Goal: Information Seeking & Learning: Compare options

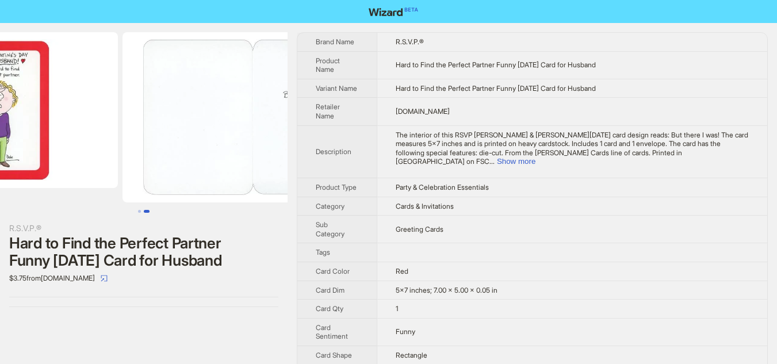
scroll to position [0, 240]
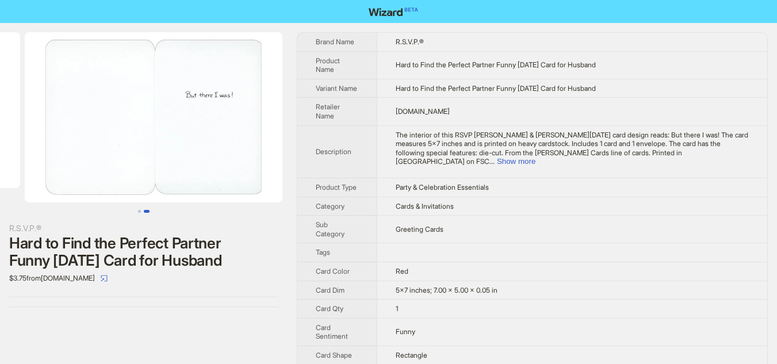
drag, startPoint x: 215, startPoint y: 126, endPoint x: 52, endPoint y: 115, distance: 163.1
click at [62, 117] on ul at bounding box center [143, 117] width 287 height 170
drag, startPoint x: 184, startPoint y: 128, endPoint x: 47, endPoint y: 127, distance: 136.8
click at [47, 127] on img at bounding box center [143, 117] width 257 height 170
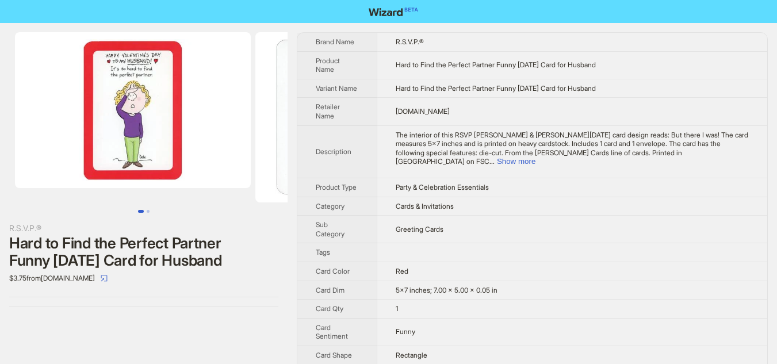
drag, startPoint x: 31, startPoint y: 129, endPoint x: 230, endPoint y: 143, distance: 199.4
click at [230, 143] on ul at bounding box center [143, 117] width 287 height 170
click at [129, 94] on img at bounding box center [133, 110] width 236 height 156
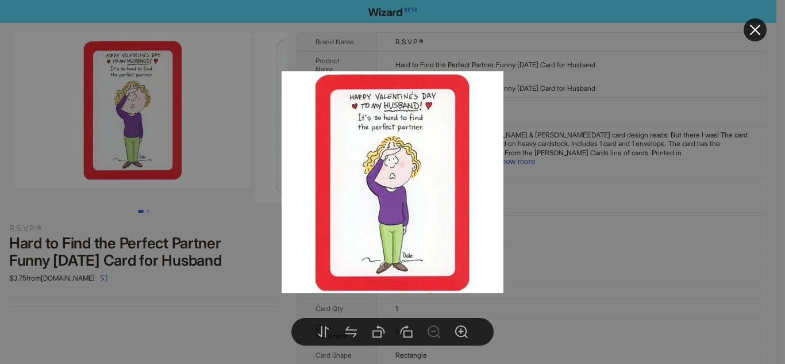
click at [236, 125] on div at bounding box center [392, 182] width 785 height 364
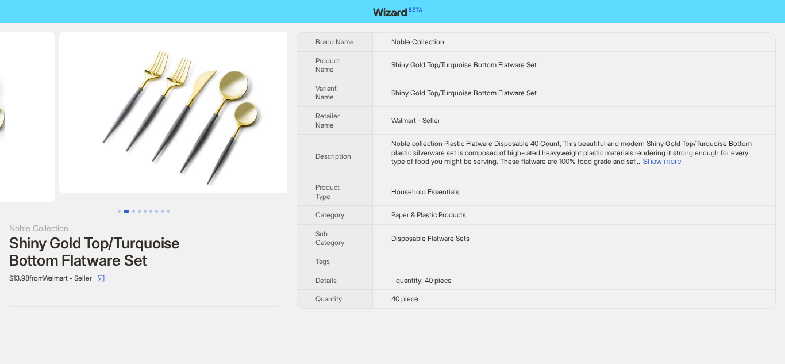
drag, startPoint x: 255, startPoint y: 143, endPoint x: 114, endPoint y: 147, distance: 140.3
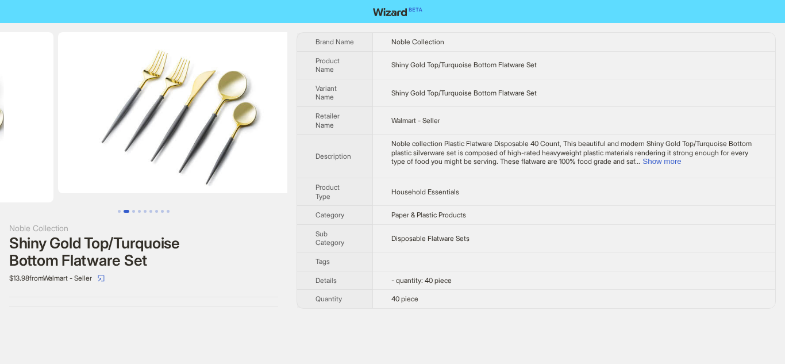
click at [114, 147] on ul at bounding box center [143, 117] width 287 height 170
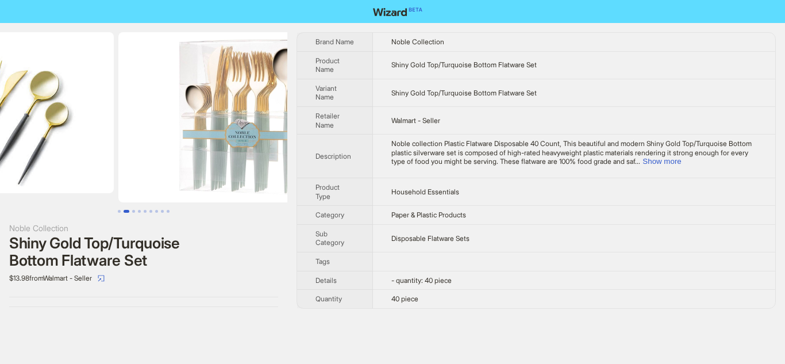
drag, startPoint x: 221, startPoint y: 147, endPoint x: 115, endPoint y: 153, distance: 105.9
click at [115, 153] on ul at bounding box center [143, 117] width 287 height 170
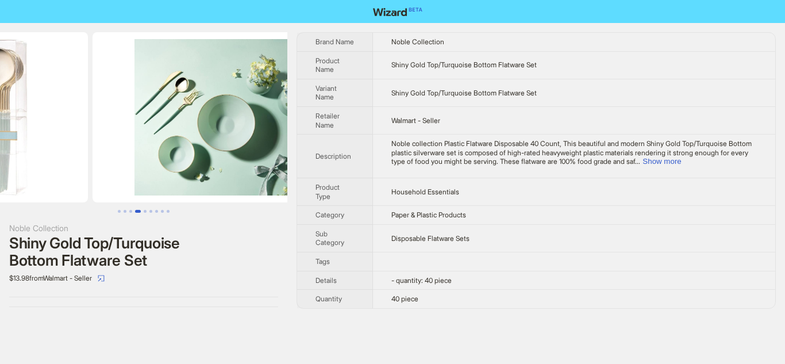
drag, startPoint x: 222, startPoint y: 155, endPoint x: 88, endPoint y: 157, distance: 133.9
click at [89, 157] on ul at bounding box center [143, 117] width 287 height 170
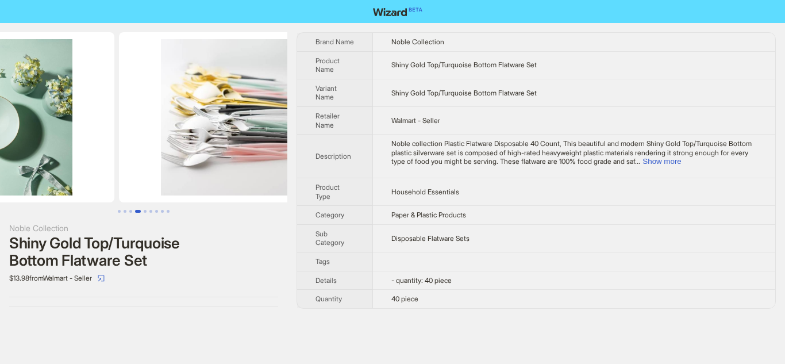
drag, startPoint x: 207, startPoint y: 156, endPoint x: 67, endPoint y: 148, distance: 140.5
click at [67, 148] on ul at bounding box center [143, 117] width 287 height 170
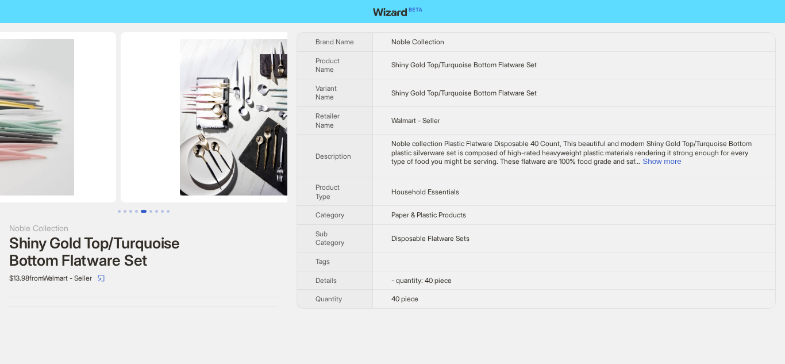
drag, startPoint x: 193, startPoint y: 151, endPoint x: 67, endPoint y: 156, distance: 126.5
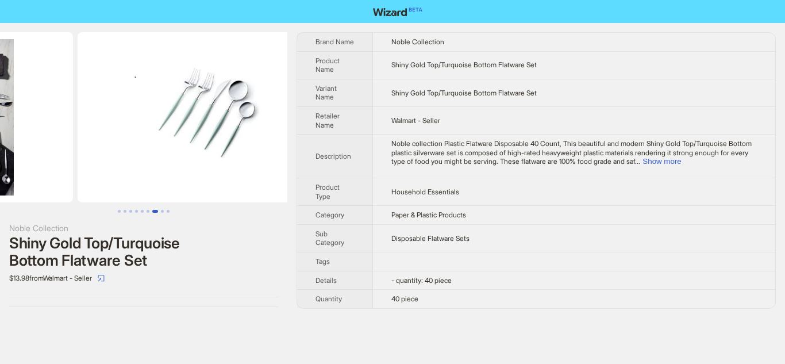
drag, startPoint x: 176, startPoint y: 155, endPoint x: 34, endPoint y: 155, distance: 142.0
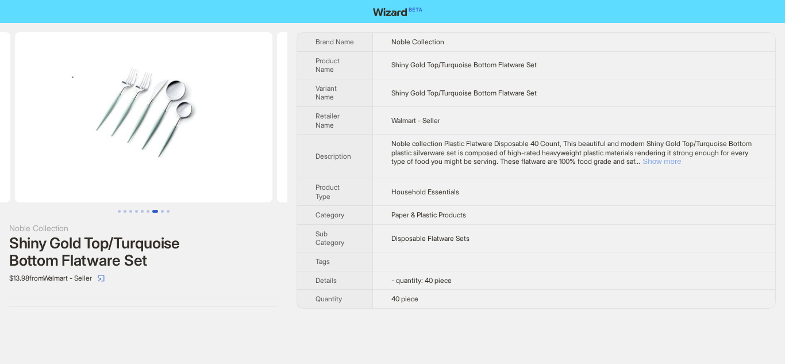
drag, startPoint x: 748, startPoint y: 160, endPoint x: 656, endPoint y: 171, distance: 92.0
click at [681, 161] on button "Show more" at bounding box center [662, 161] width 39 height 9
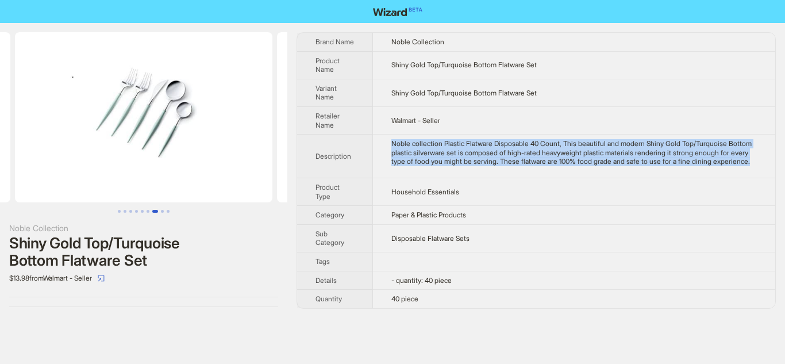
drag, startPoint x: 391, startPoint y: 153, endPoint x: 485, endPoint y: 183, distance: 97.8
click at [485, 178] on td "Noble collection Plastic Flatware Disposable 40 Count, This beautiful and moder…" at bounding box center [574, 156] width 402 height 44
copy div "Noble collection Plastic Flatware Disposable 40 Count, This beautiful and moder…"
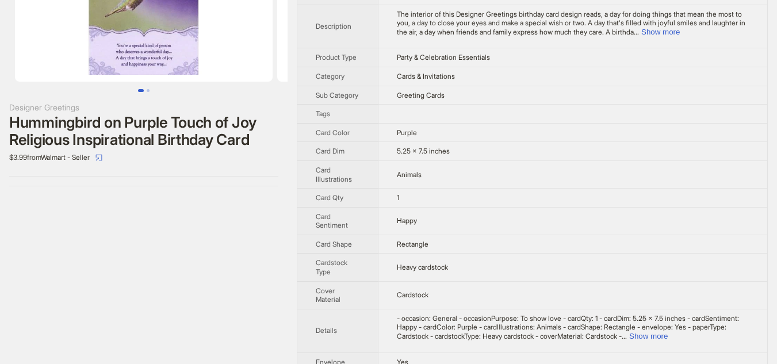
scroll to position [112, 0]
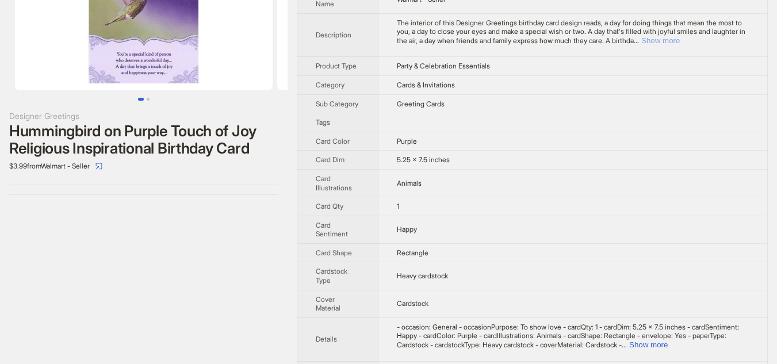
click at [679, 41] on button "Show more" at bounding box center [660, 40] width 39 height 9
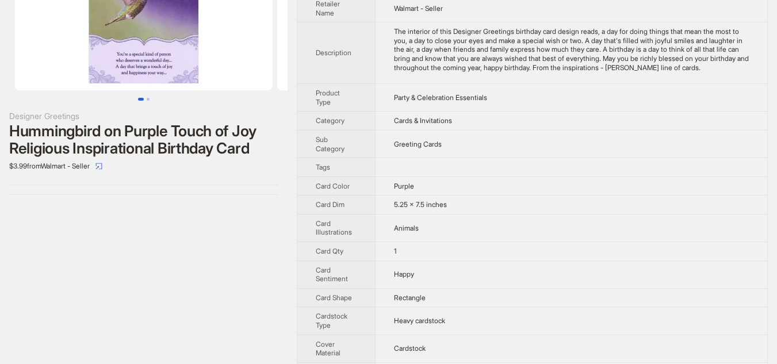
drag, startPoint x: 393, startPoint y: 33, endPoint x: 488, endPoint y: 81, distance: 106.4
click at [488, 81] on td "The interior of this Designer Greetings birthday card design reads, a day for d…" at bounding box center [571, 52] width 392 height 61
copy div "The interior of this Designer Greetings birthday card design reads, a day for d…"
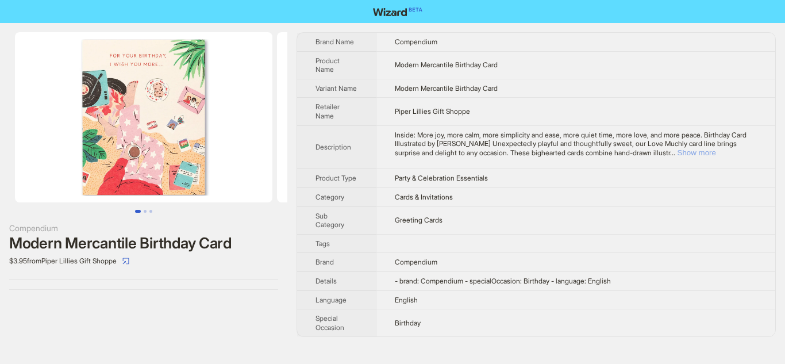
click at [716, 157] on button "Show more" at bounding box center [697, 152] width 39 height 9
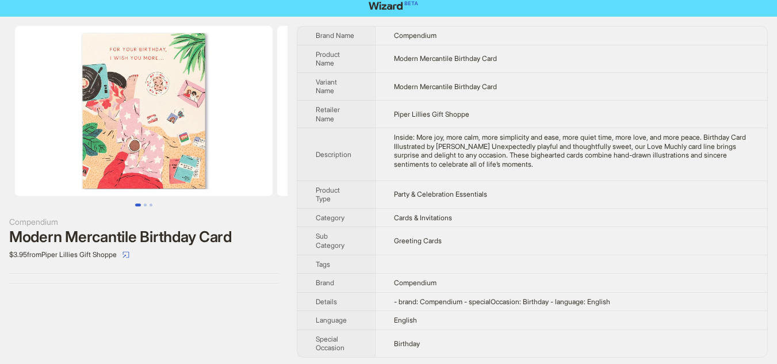
scroll to position [9, 0]
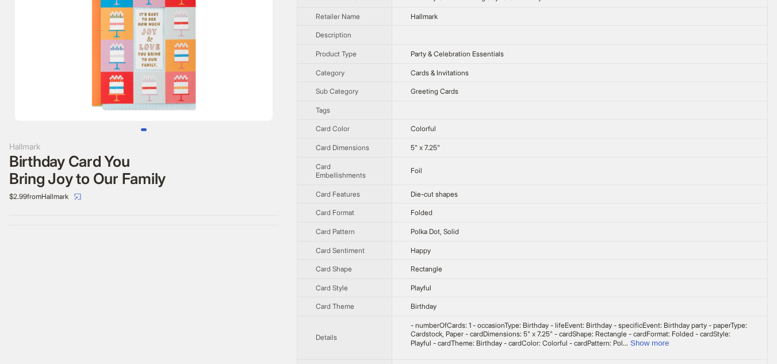
scroll to position [70, 0]
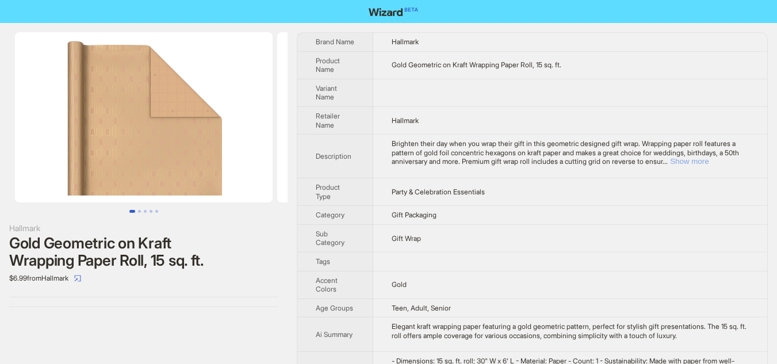
click at [708, 166] on button "Show more" at bounding box center [689, 161] width 39 height 9
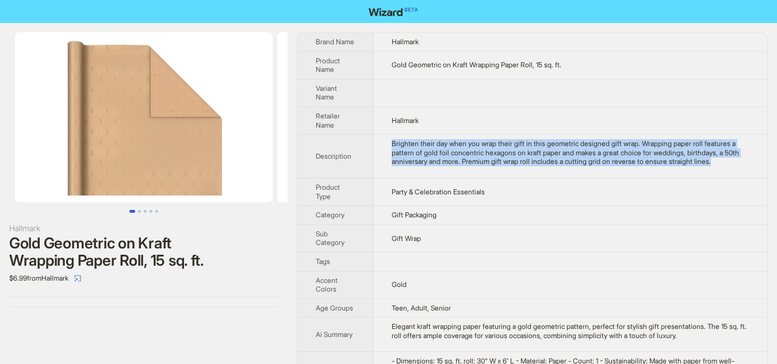
drag, startPoint x: 391, startPoint y: 156, endPoint x: 418, endPoint y: 184, distance: 39.0
click at [418, 178] on td "Brighten their day when you wrap their gift in this geometric designed gift wra…" at bounding box center [570, 156] width 394 height 44
copy div "Brighten their day when you wrap their gift in this geometric designed gift wra…"
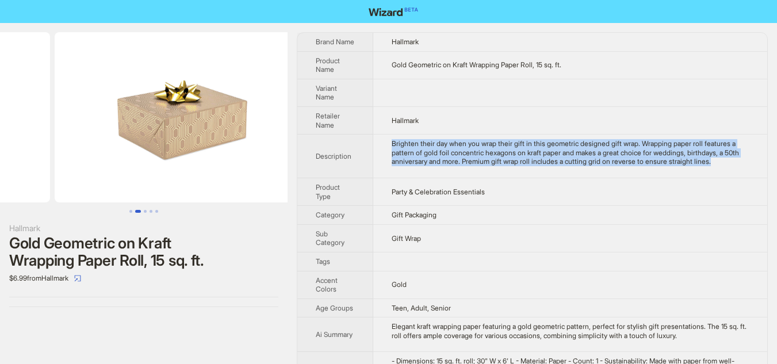
drag, startPoint x: 243, startPoint y: 149, endPoint x: 92, endPoint y: 164, distance: 151.3
click at [92, 164] on ul at bounding box center [143, 117] width 287 height 170
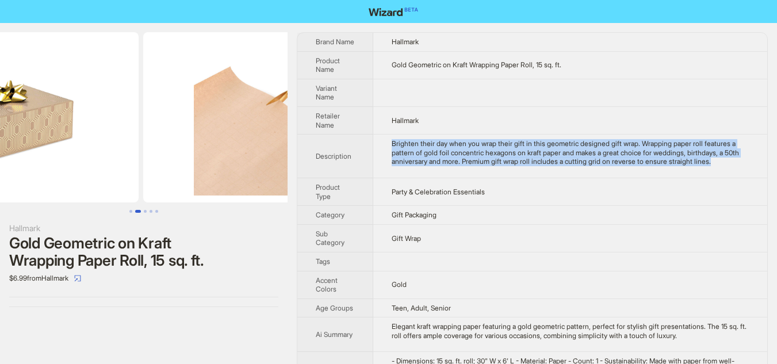
scroll to position [0, 524]
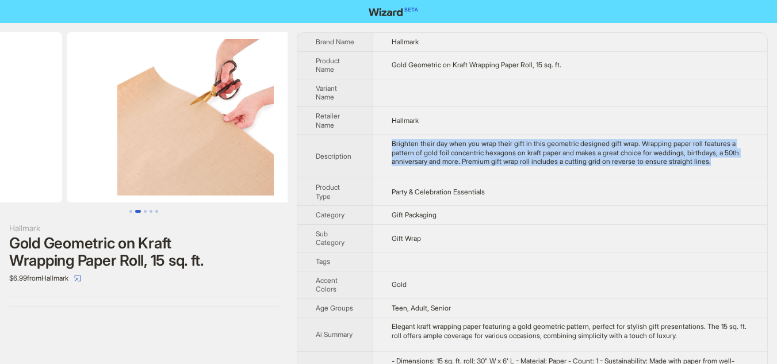
drag, startPoint x: 162, startPoint y: 143, endPoint x: 47, endPoint y: 140, distance: 115.6
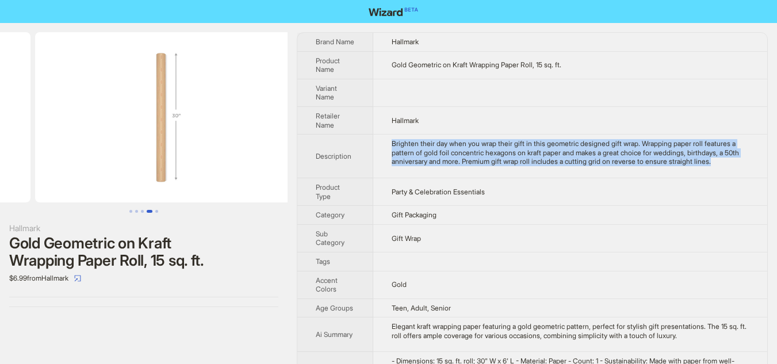
drag, startPoint x: 157, startPoint y: 155, endPoint x: 9, endPoint y: 144, distance: 148.7
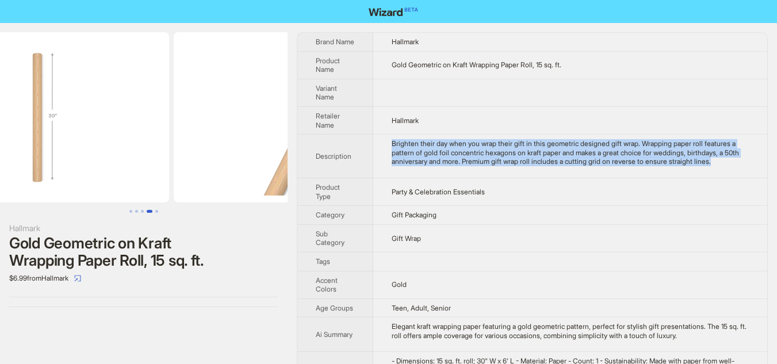
scroll to position [0, 1048]
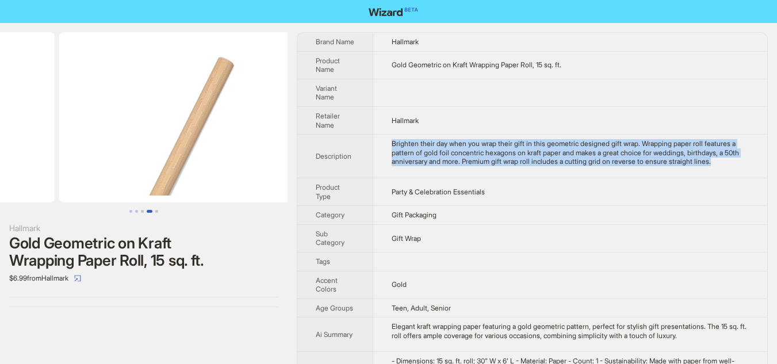
drag, startPoint x: 154, startPoint y: 143, endPoint x: 25, endPoint y: 140, distance: 129.4
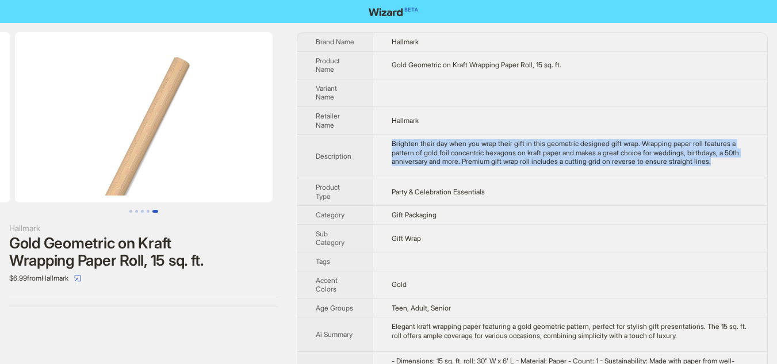
drag, startPoint x: 56, startPoint y: 142, endPoint x: 0, endPoint y: 113, distance: 63.5
click at [0, 113] on ul at bounding box center [143, 117] width 287 height 170
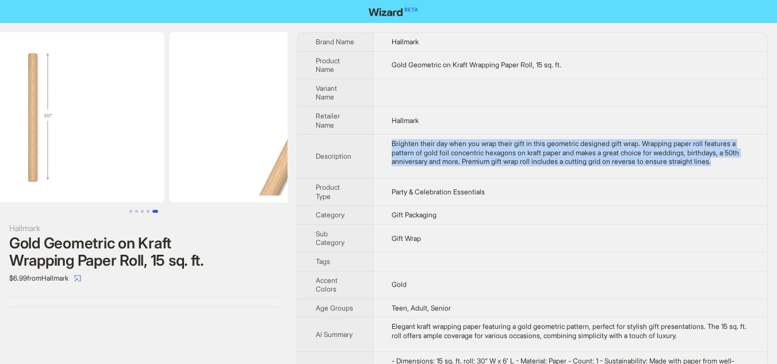
drag, startPoint x: 71, startPoint y: 118, endPoint x: 247, endPoint y: 115, distance: 176.5
click at [247, 115] on ul at bounding box center [143, 117] width 287 height 170
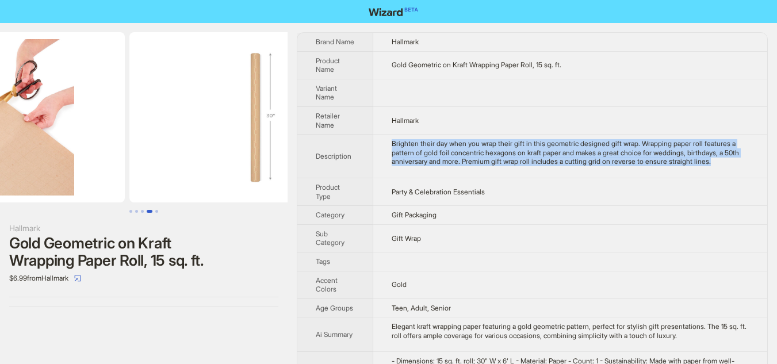
drag, startPoint x: 143, startPoint y: 120, endPoint x: 182, endPoint y: 113, distance: 40.3
click at [245, 119] on img at bounding box center [257, 117] width 257 height 170
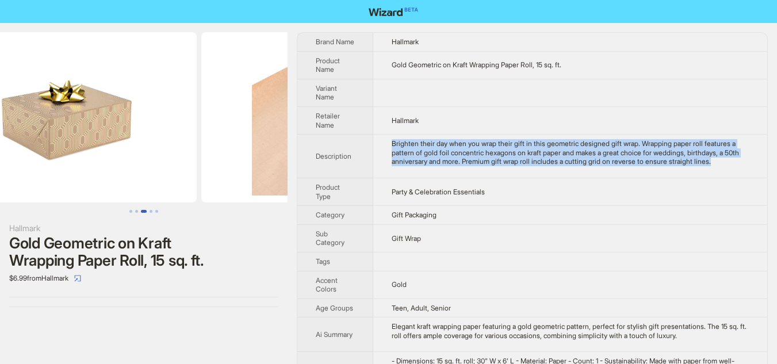
drag, startPoint x: 119, startPoint y: 113, endPoint x: 243, endPoint y: 113, distance: 124.1
click at [243, 113] on img at bounding box center [329, 117] width 257 height 170
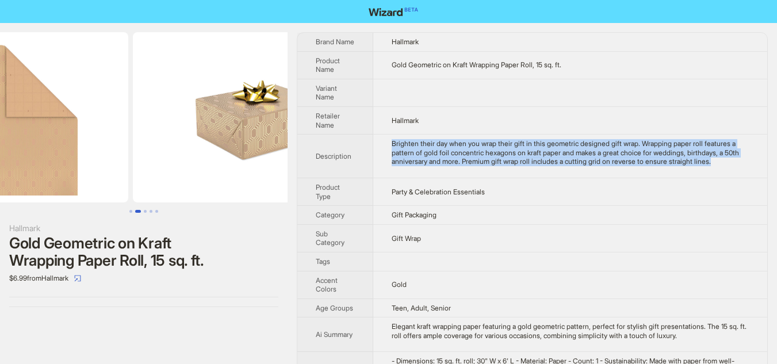
scroll to position [0, 262]
drag, startPoint x: 166, startPoint y: 125, endPoint x: 248, endPoint y: 125, distance: 82.2
click at [248, 125] on img at bounding box center [258, 117] width 257 height 170
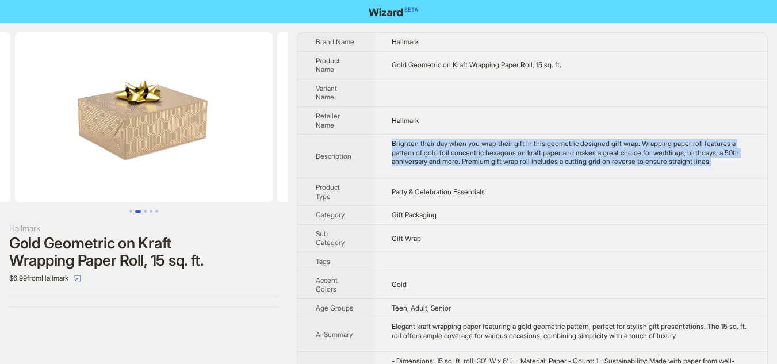
scroll to position [0, 112]
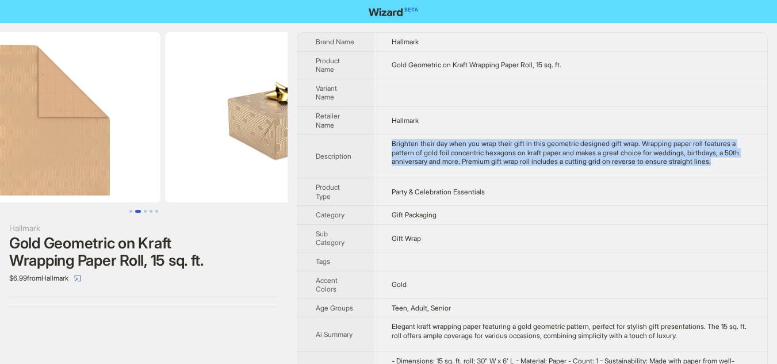
drag, startPoint x: 193, startPoint y: 128, endPoint x: 335, endPoint y: 121, distance: 142.2
click at [335, 121] on div "Hallmark Gold Geometric on Kraft Wrapping Paper Roll, 15 sq. ft. $6.99 from Hal…" at bounding box center [388, 282] width 777 height 519
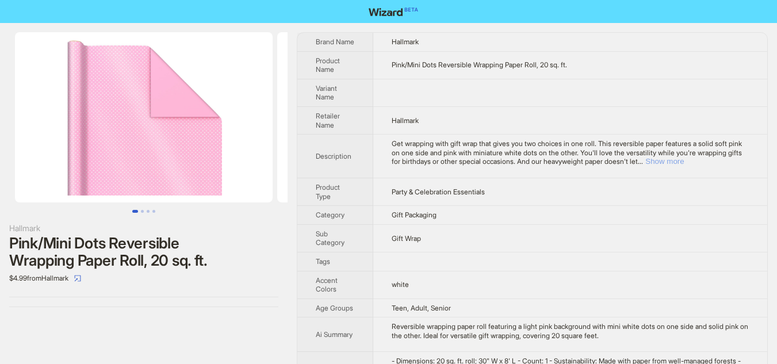
click at [683, 162] on button "Show more" at bounding box center [664, 161] width 39 height 9
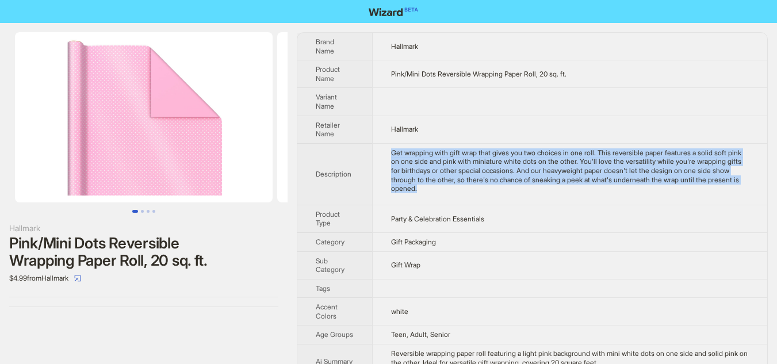
drag, startPoint x: 391, startPoint y: 152, endPoint x: 493, endPoint y: 189, distance: 108.2
click at [493, 189] on td "Get wrapping with gift wrap that gives you two choices in one roll. This revers…" at bounding box center [569, 173] width 395 height 61
copy div "Get wrapping with gift wrap that gives you two choices in one roll. This revers…"
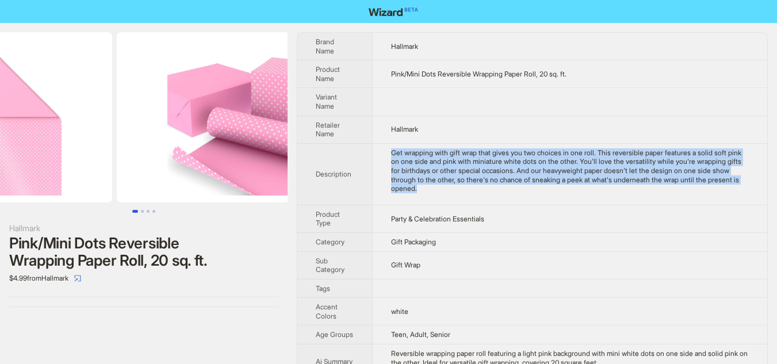
drag, startPoint x: 216, startPoint y: 147, endPoint x: 61, endPoint y: 148, distance: 155.2
click at [61, 148] on ul at bounding box center [143, 117] width 287 height 170
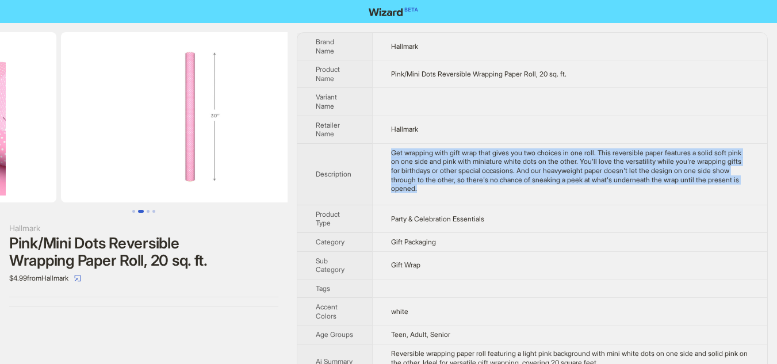
drag, startPoint x: 178, startPoint y: 149, endPoint x: 73, endPoint y: 150, distance: 104.6
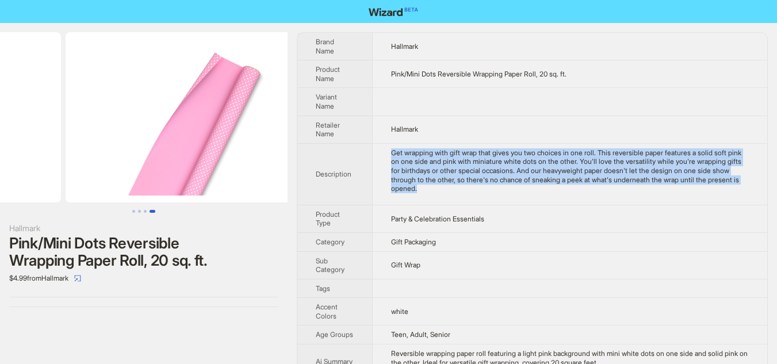
drag, startPoint x: 179, startPoint y: 152, endPoint x: 8, endPoint y: 149, distance: 170.7
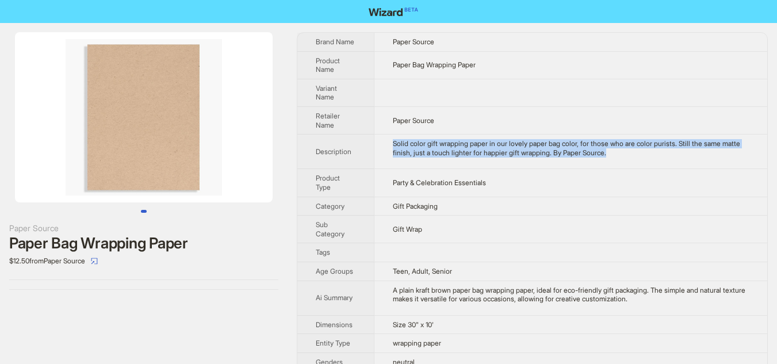
drag, startPoint x: 391, startPoint y: 145, endPoint x: 648, endPoint y: 156, distance: 257.2
click at [648, 156] on td "Solid color gift wrapping paper in our lovely paper bag color, for those who ar…" at bounding box center [570, 151] width 393 height 34
copy div "Solid color gift wrapping paper in our lovely paper bag color, for those who ar…"
drag, startPoint x: 176, startPoint y: 148, endPoint x: 49, endPoint y: 148, distance: 127.0
click at [49, 148] on img at bounding box center [143, 117] width 257 height 170
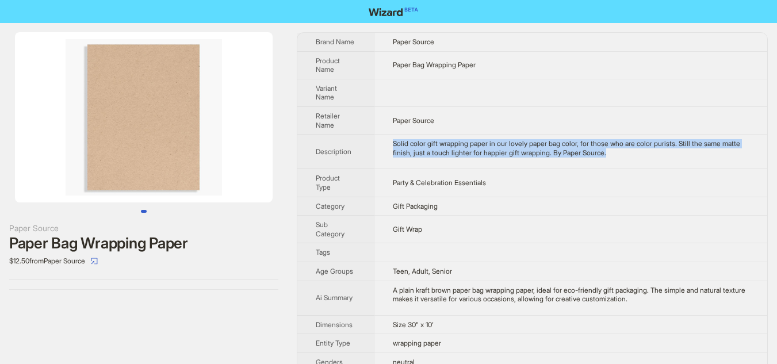
drag, startPoint x: 177, startPoint y: 151, endPoint x: 81, endPoint y: 155, distance: 96.1
click at [81, 155] on img at bounding box center [143, 117] width 257 height 170
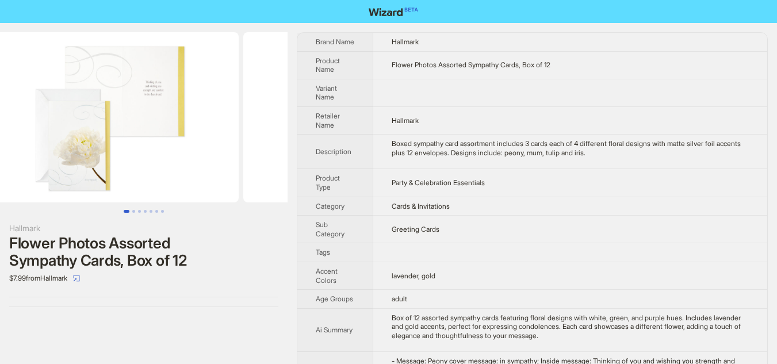
drag, startPoint x: 221, startPoint y: 157, endPoint x: 24, endPoint y: 126, distance: 199.6
click at [24, 126] on ul at bounding box center [143, 117] width 287 height 170
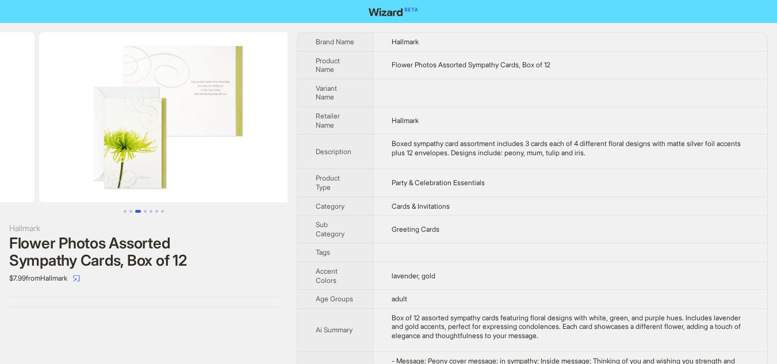
drag, startPoint x: 203, startPoint y: 148, endPoint x: 45, endPoint y: 125, distance: 160.3
click at [45, 125] on ul at bounding box center [143, 117] width 287 height 170
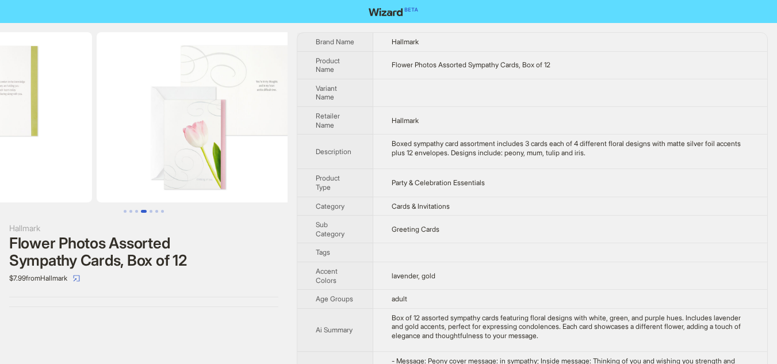
drag, startPoint x: 205, startPoint y: 139, endPoint x: 83, endPoint y: 125, distance: 123.2
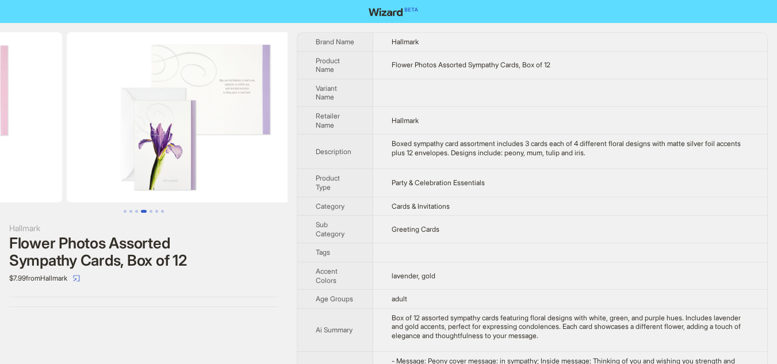
drag, startPoint x: 209, startPoint y: 136, endPoint x: 66, endPoint y: 135, distance: 143.1
click at [66, 135] on ul at bounding box center [143, 117] width 287 height 170
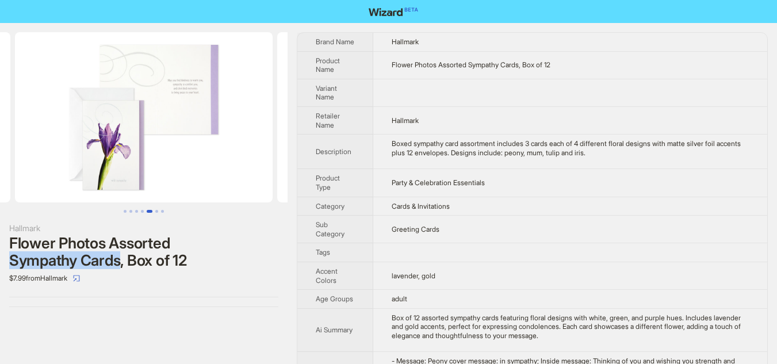
drag, startPoint x: 11, startPoint y: 262, endPoint x: 121, endPoint y: 262, distance: 109.2
click at [121, 262] on div "Flower Photos Assorted Sympathy Cards, Box of 12" at bounding box center [143, 252] width 269 height 34
copy div "Sympathy Cards"
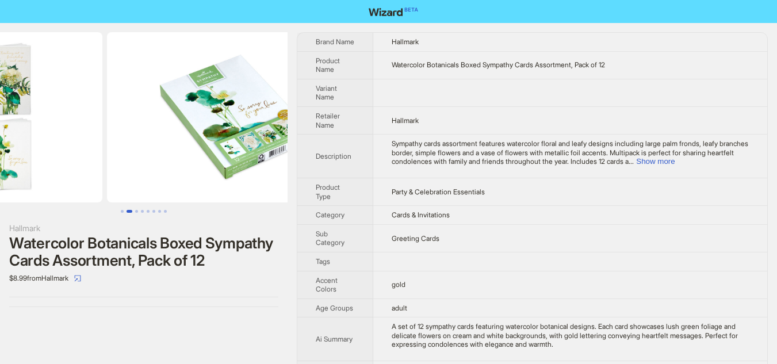
scroll to position [0, 184]
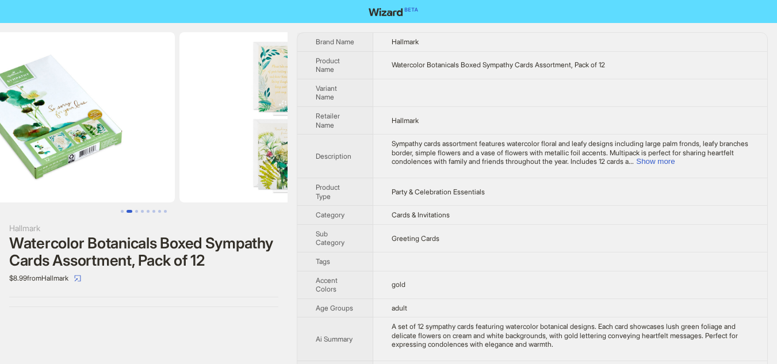
drag, startPoint x: 240, startPoint y: 163, endPoint x: 0, endPoint y: 153, distance: 239.9
click at [0, 153] on ul at bounding box center [143, 117] width 287 height 170
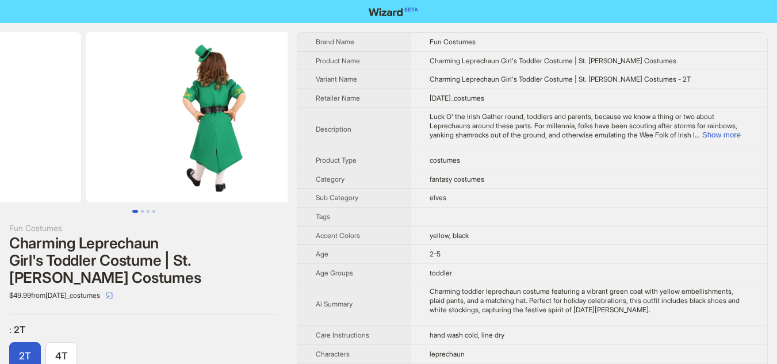
drag, startPoint x: 224, startPoint y: 167, endPoint x: 97, endPoint y: 171, distance: 127.7
click at [97, 171] on ul at bounding box center [143, 117] width 287 height 170
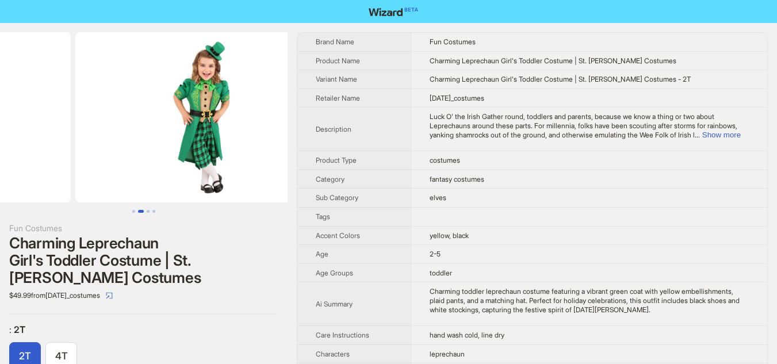
drag, startPoint x: 190, startPoint y: 164, endPoint x: 56, endPoint y: 164, distance: 134.5
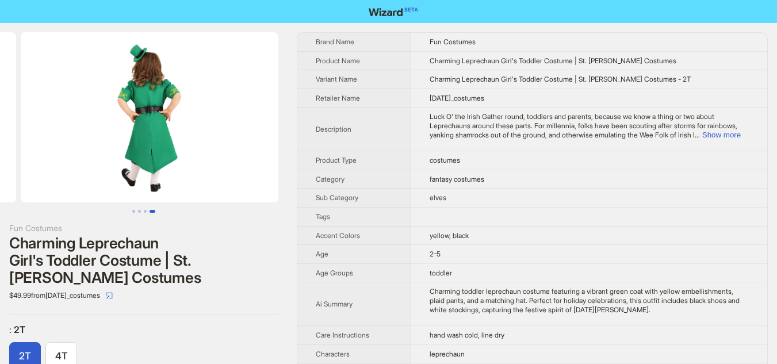
drag, startPoint x: 179, startPoint y: 159, endPoint x: 8, endPoint y: 159, distance: 170.7
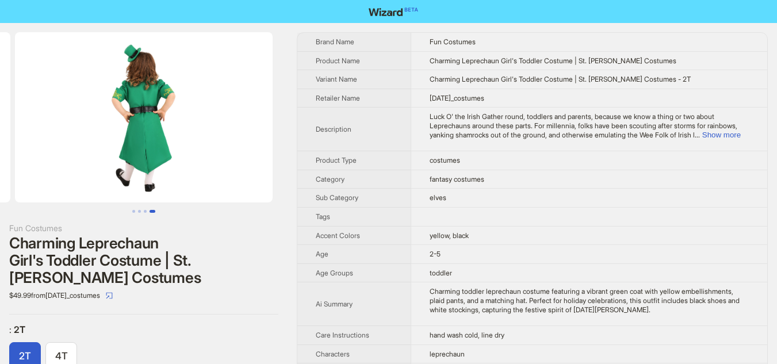
drag, startPoint x: 136, startPoint y: 160, endPoint x: 0, endPoint y: 160, distance: 135.6
click at [0, 160] on ul at bounding box center [143, 117] width 287 height 170
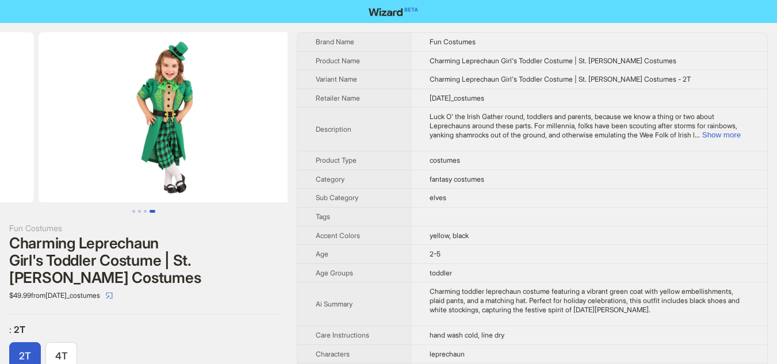
drag, startPoint x: 86, startPoint y: 168, endPoint x: 301, endPoint y: 163, distance: 215.0
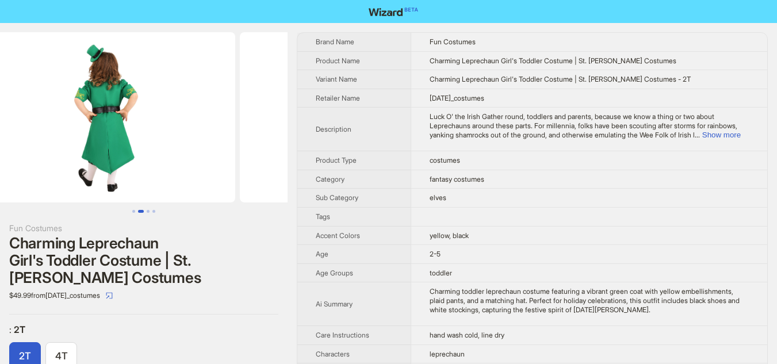
drag, startPoint x: 148, startPoint y: 168, endPoint x: 298, endPoint y: 167, distance: 150.0
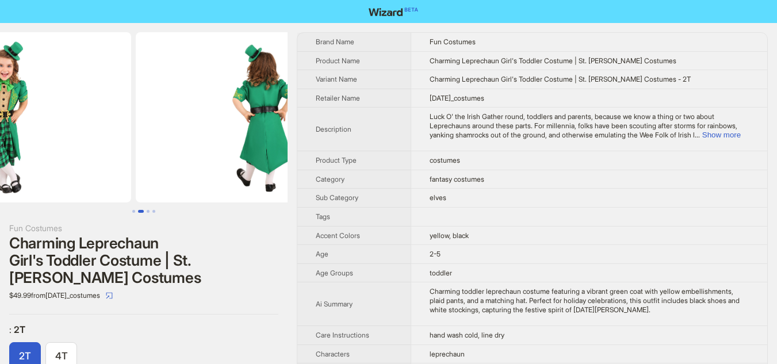
scroll to position [0, 72]
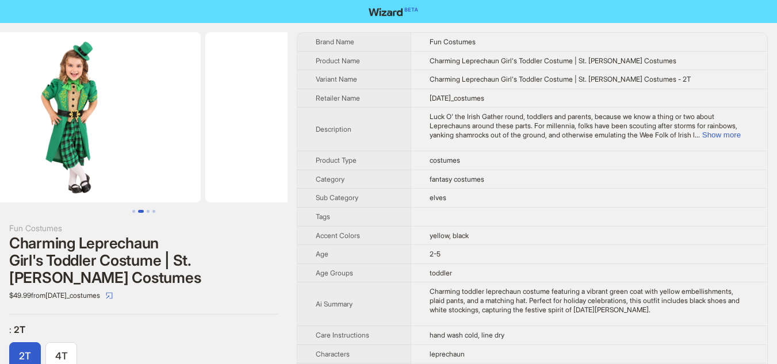
drag, startPoint x: 131, startPoint y: 176, endPoint x: 259, endPoint y: 174, distance: 128.2
click at [259, 174] on img at bounding box center [333, 117] width 257 height 170
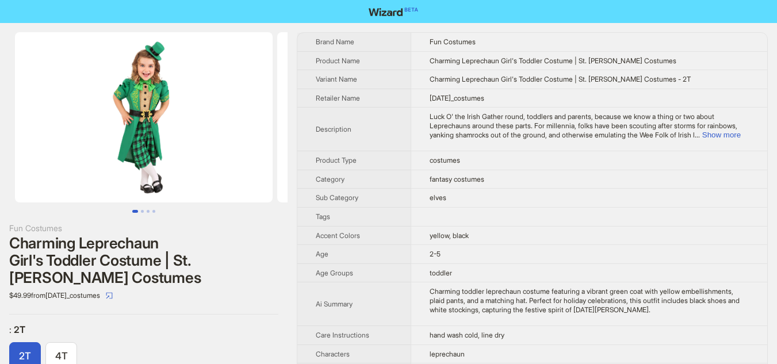
drag, startPoint x: 167, startPoint y: 178, endPoint x: 239, endPoint y: 175, distance: 71.3
click at [239, 175] on img at bounding box center [143, 117] width 257 height 170
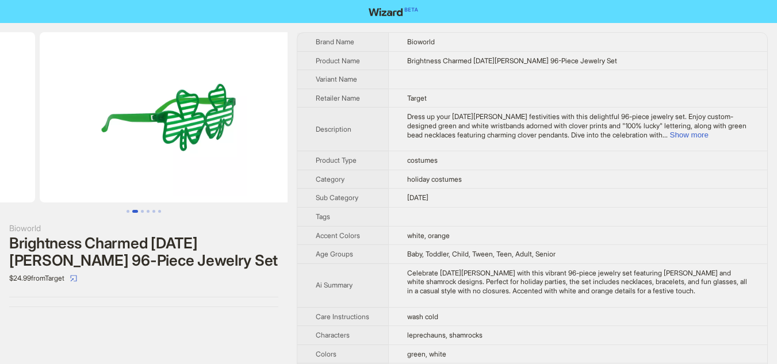
drag, startPoint x: 204, startPoint y: 147, endPoint x: 46, endPoint y: 152, distance: 158.1
click at [46, 152] on ul at bounding box center [143, 117] width 287 height 170
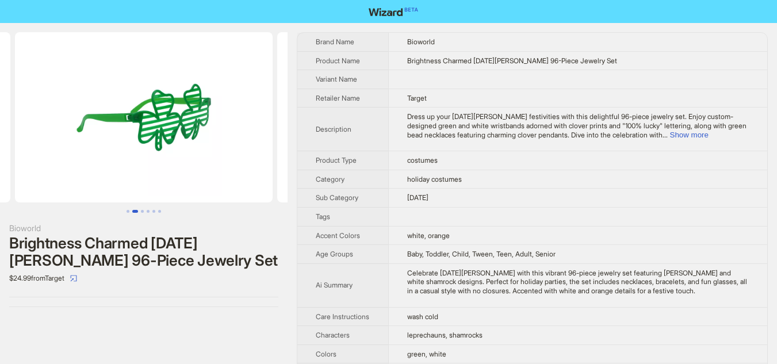
click at [46, 152] on img at bounding box center [143, 117] width 257 height 170
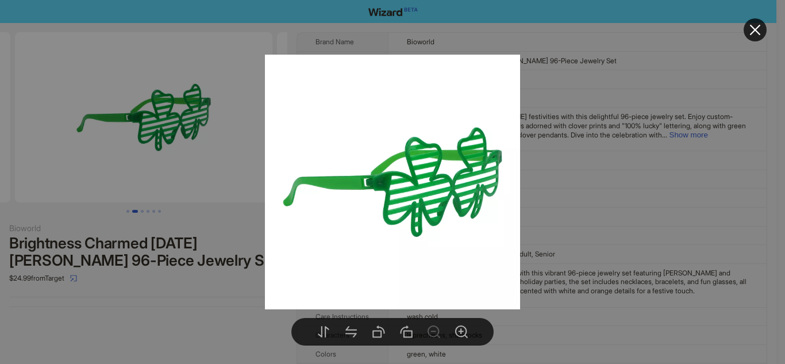
click at [591, 118] on div at bounding box center [392, 182] width 785 height 364
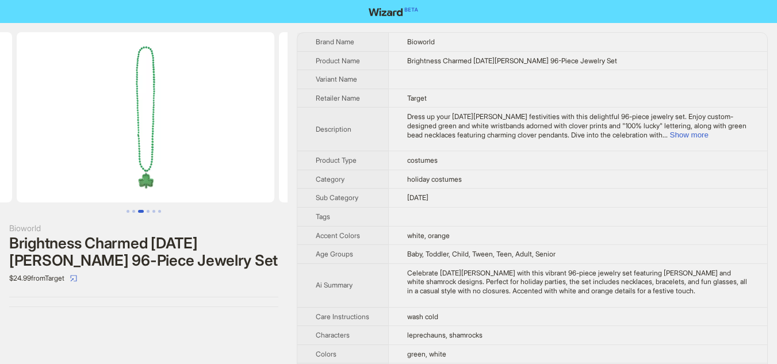
drag, startPoint x: 244, startPoint y: 129, endPoint x: 70, endPoint y: 129, distance: 174.2
click at [70, 129] on ul at bounding box center [143, 117] width 287 height 170
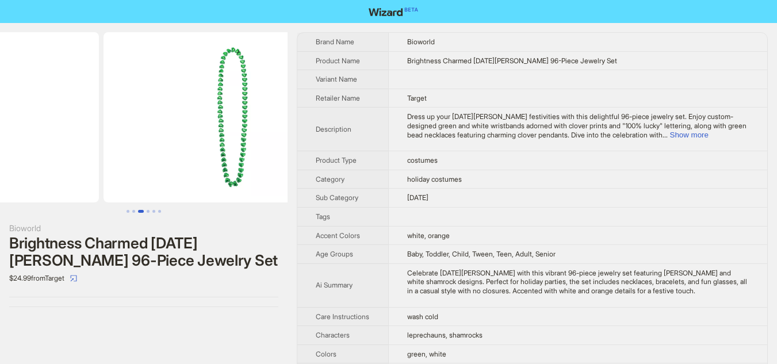
drag, startPoint x: 200, startPoint y: 128, endPoint x: 53, endPoint y: 128, distance: 146.6
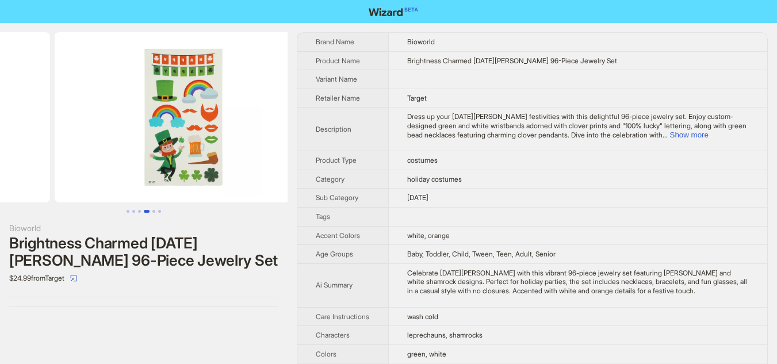
drag, startPoint x: 183, startPoint y: 131, endPoint x: 26, endPoint y: 131, distance: 156.9
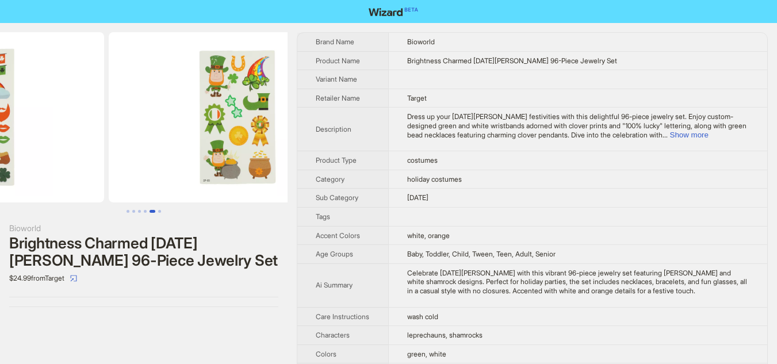
drag, startPoint x: 203, startPoint y: 139, endPoint x: 72, endPoint y: 143, distance: 131.7
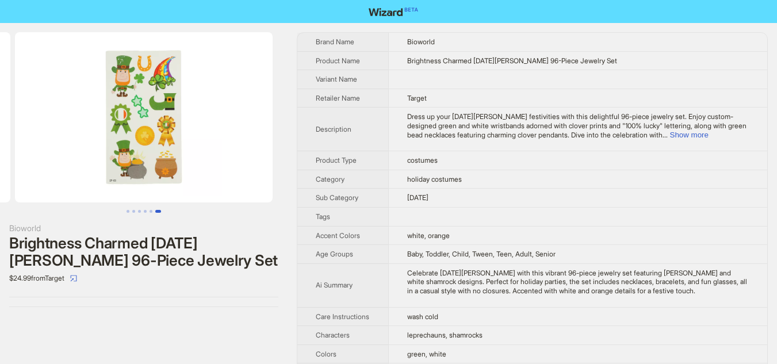
drag, startPoint x: 208, startPoint y: 136, endPoint x: 61, endPoint y: 136, distance: 147.1
click at [64, 136] on img at bounding box center [143, 117] width 257 height 170
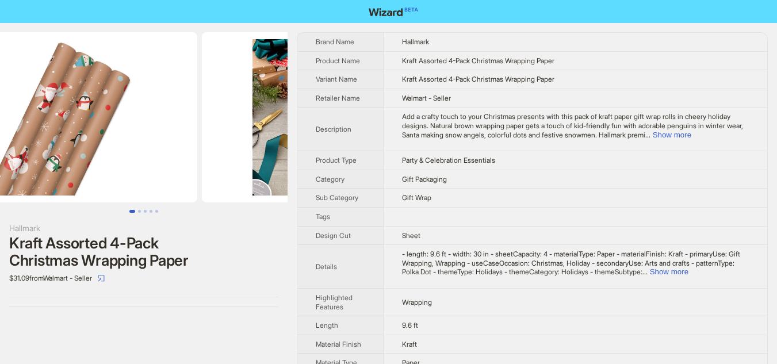
scroll to position [0, 262]
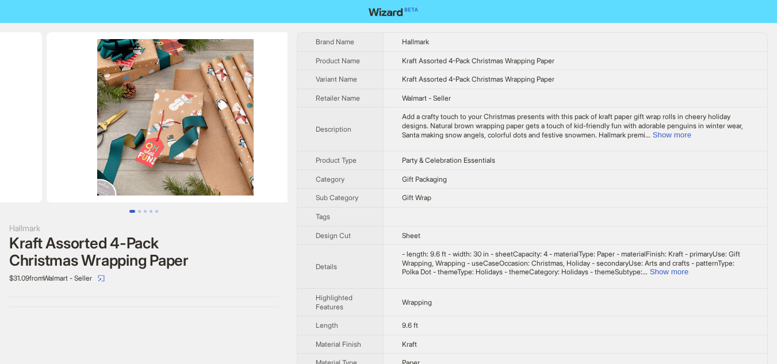
drag, startPoint x: 256, startPoint y: 129, endPoint x: 103, endPoint y: 132, distance: 152.9
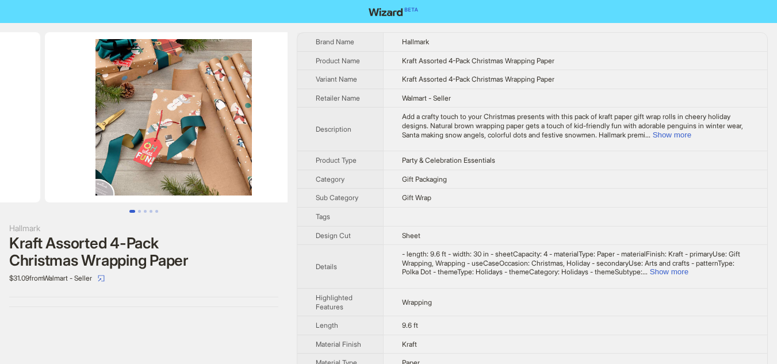
click at [109, 132] on ul at bounding box center [143, 117] width 287 height 170
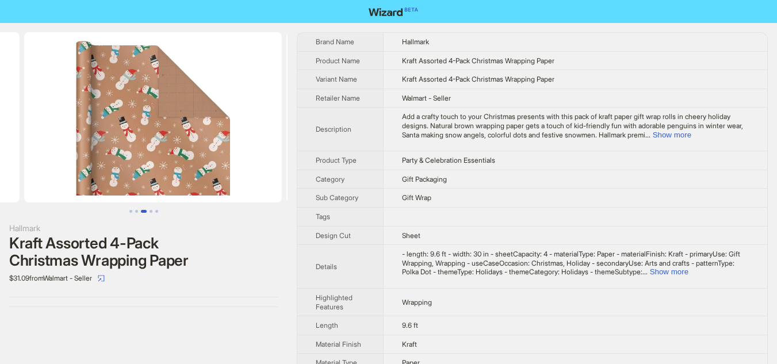
drag, startPoint x: 198, startPoint y: 134, endPoint x: 8, endPoint y: 136, distance: 190.3
click at [13, 136] on ul at bounding box center [143, 117] width 287 height 170
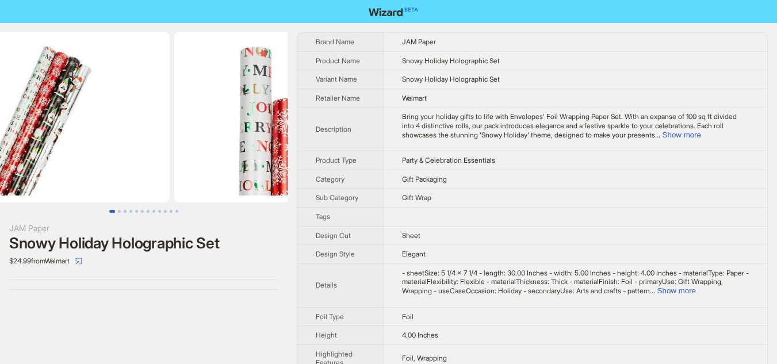
scroll to position [0, 121]
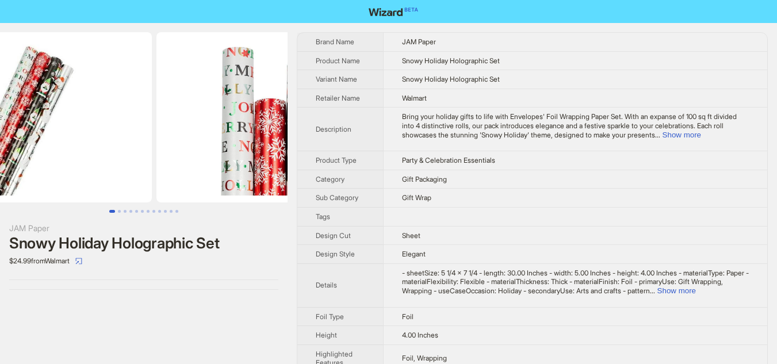
drag, startPoint x: 136, startPoint y: 108, endPoint x: 56, endPoint y: 110, distance: 80.5
click at [56, 110] on img at bounding box center [22, 117] width 257 height 170
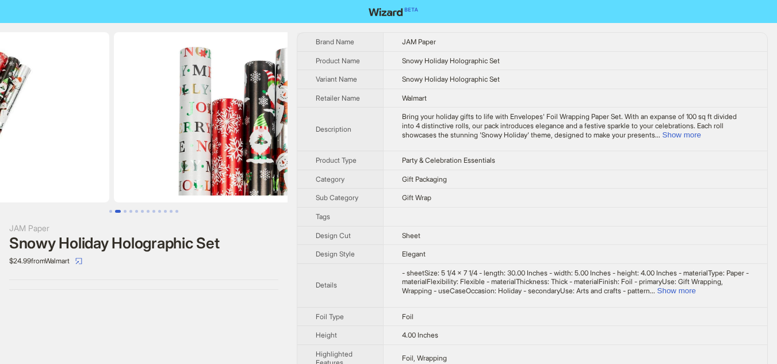
drag, startPoint x: 190, startPoint y: 134, endPoint x: 69, endPoint y: 132, distance: 121.3
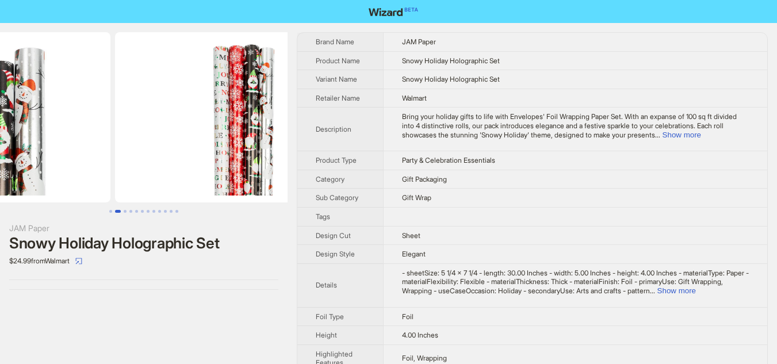
drag, startPoint x: 212, startPoint y: 148, endPoint x: 77, endPoint y: 141, distance: 135.2
click at [77, 141] on ul at bounding box center [143, 117] width 287 height 170
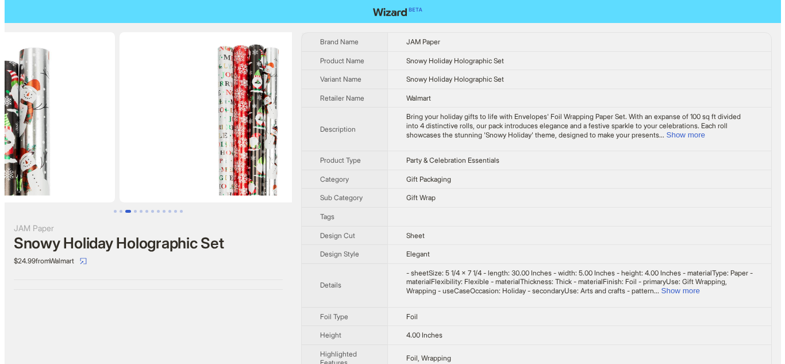
scroll to position [0, 524]
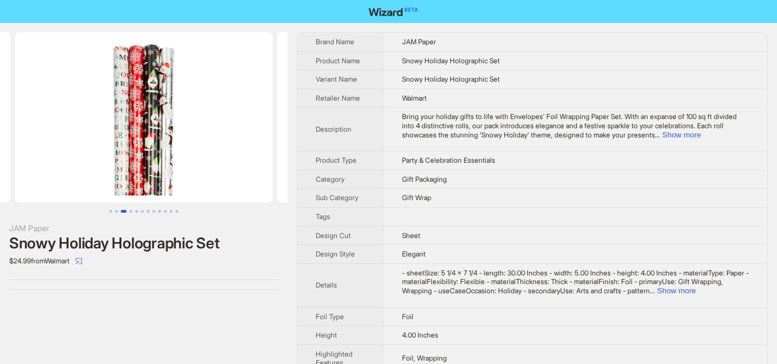
click at [77, 141] on img at bounding box center [143, 117] width 257 height 170
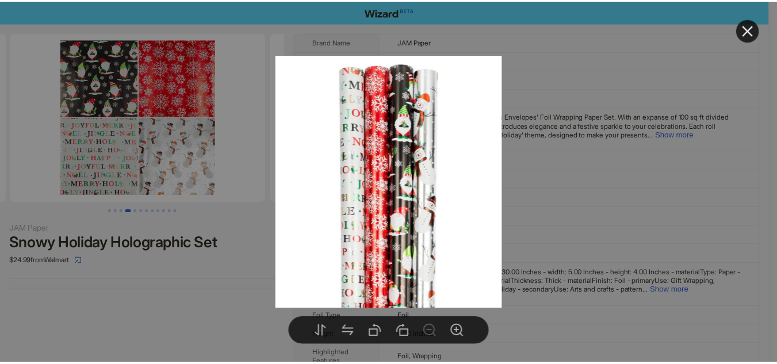
scroll to position [0, 786]
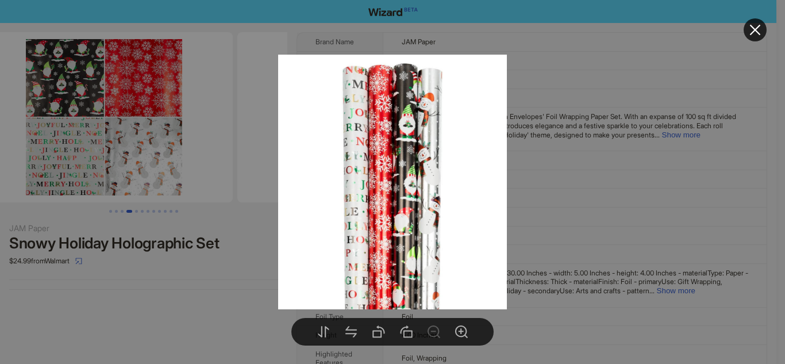
drag, startPoint x: 202, startPoint y: 145, endPoint x: 0, endPoint y: 115, distance: 204.6
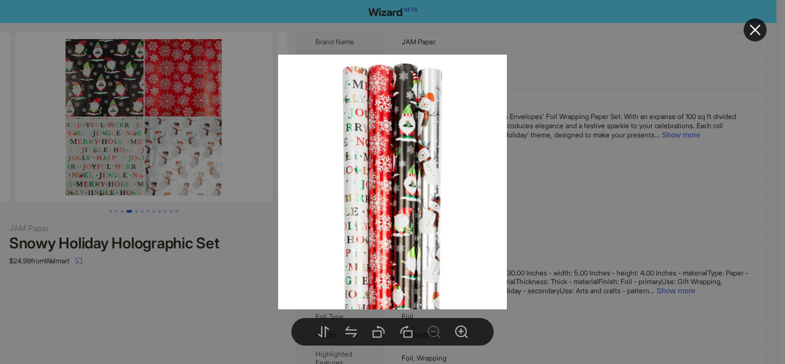
click at [93, 82] on div at bounding box center [392, 182] width 785 height 364
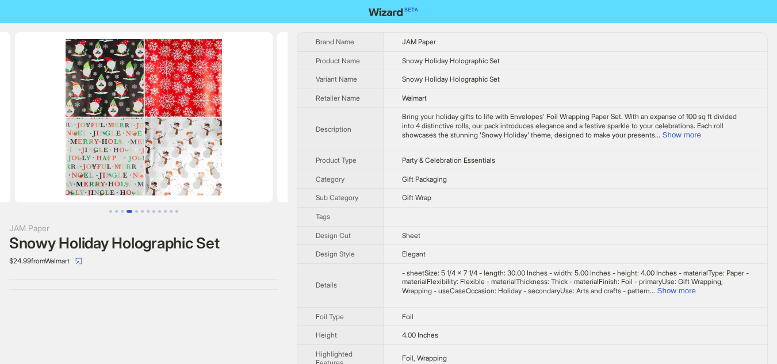
click at [148, 89] on img at bounding box center [143, 117] width 257 height 170
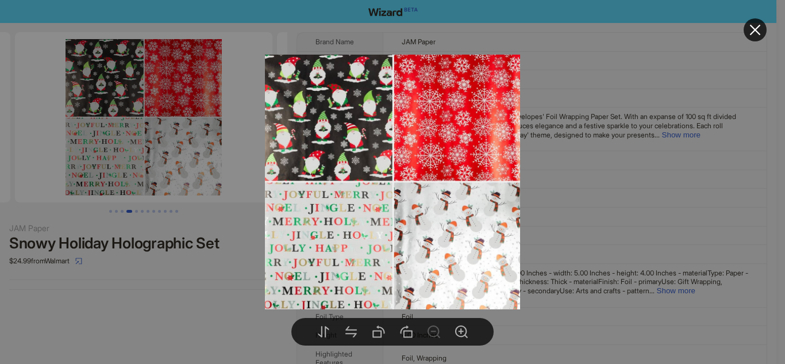
click at [148, 89] on div at bounding box center [392, 182] width 785 height 364
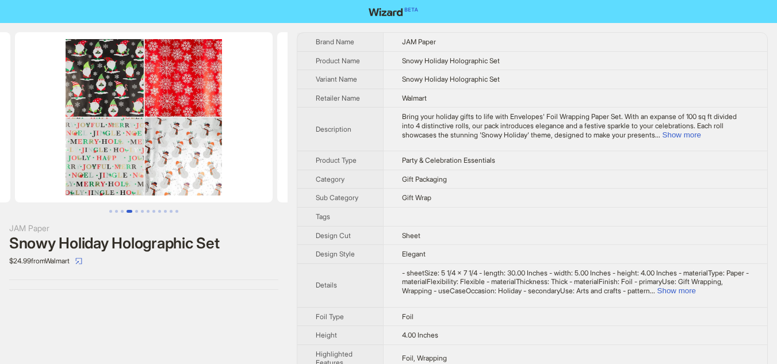
drag, startPoint x: 226, startPoint y: 106, endPoint x: 197, endPoint y: 108, distance: 28.8
click at [205, 108] on img at bounding box center [143, 117] width 257 height 170
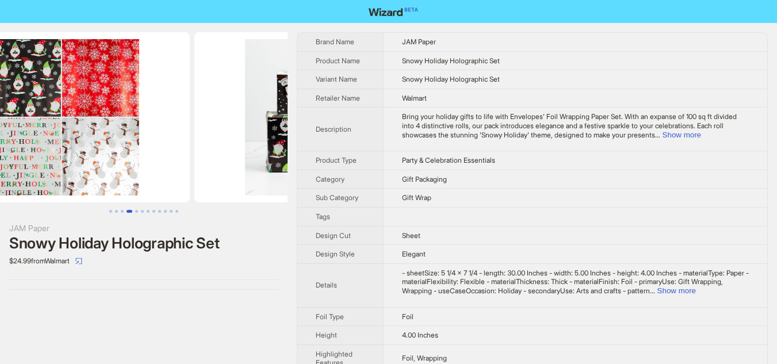
drag, startPoint x: 138, startPoint y: 105, endPoint x: 122, endPoint y: 102, distance: 15.8
click at [125, 102] on img at bounding box center [60, 117] width 257 height 170
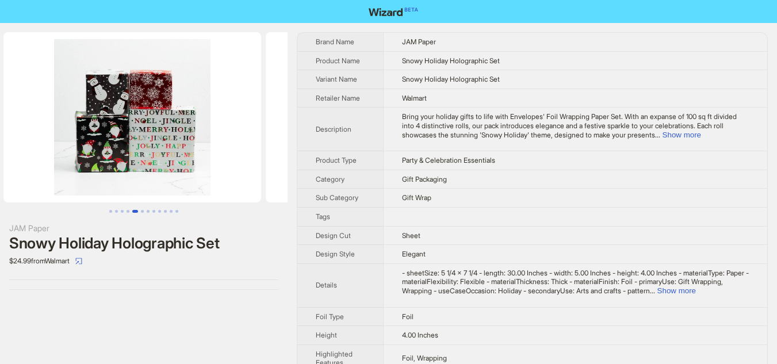
drag, startPoint x: 243, startPoint y: 122, endPoint x: 55, endPoint y: 124, distance: 188.5
click at [55, 124] on ul at bounding box center [143, 117] width 287 height 170
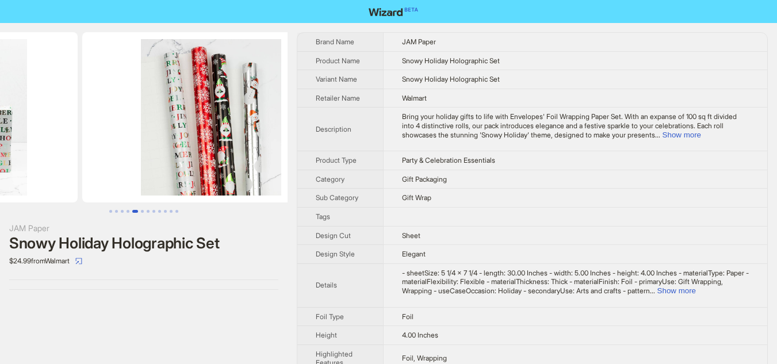
drag, startPoint x: 215, startPoint y: 121, endPoint x: 83, endPoint y: 121, distance: 132.2
click at [83, 121] on ul at bounding box center [143, 117] width 287 height 170
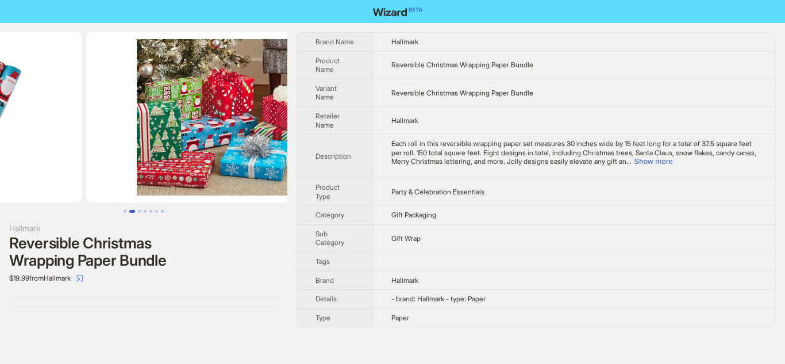
drag, startPoint x: 249, startPoint y: 96, endPoint x: 122, endPoint y: 106, distance: 127.4
click at [122, 106] on ul at bounding box center [143, 117] width 287 height 170
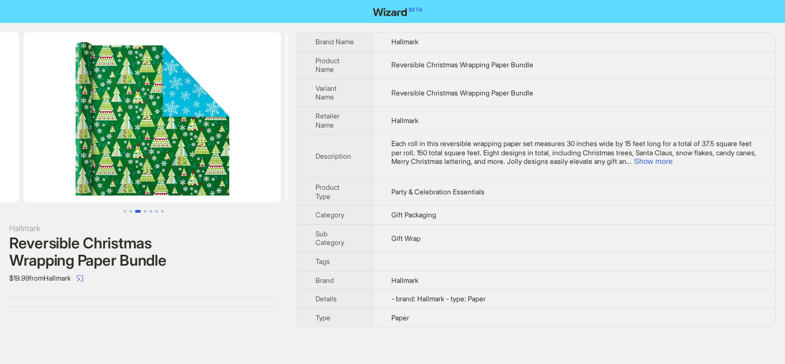
drag, startPoint x: 243, startPoint y: 132, endPoint x: 74, endPoint y: 135, distance: 169.0
click at [74, 135] on ul at bounding box center [143, 117] width 287 height 170
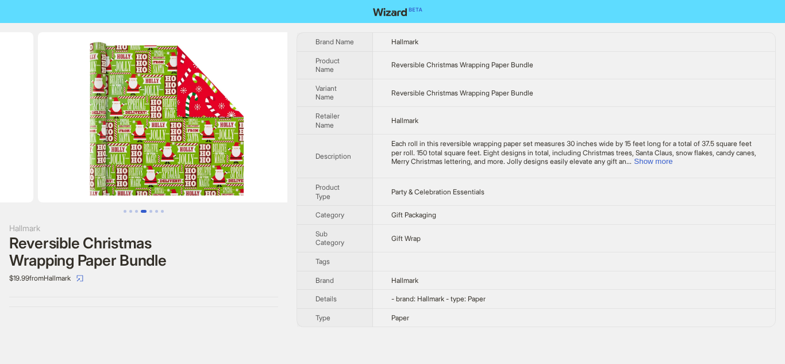
drag, startPoint x: 240, startPoint y: 143, endPoint x: 67, endPoint y: 141, distance: 173.6
click at [69, 143] on ul at bounding box center [143, 117] width 287 height 170
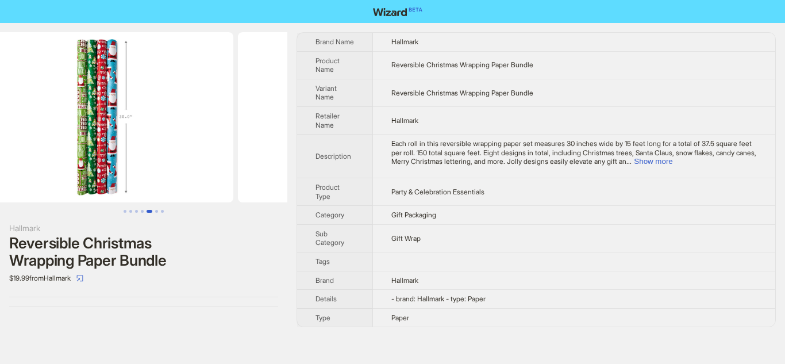
drag, startPoint x: 249, startPoint y: 151, endPoint x: 48, endPoint y: 147, distance: 200.6
click at [48, 147] on ul at bounding box center [143, 117] width 287 height 170
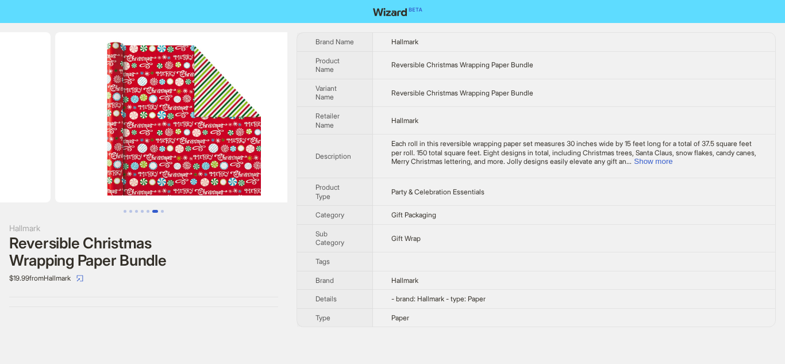
drag, startPoint x: 182, startPoint y: 151, endPoint x: 34, endPoint y: 153, distance: 147.7
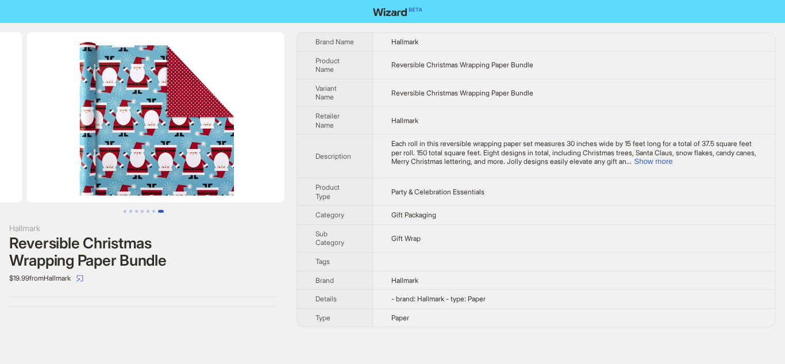
drag, startPoint x: 197, startPoint y: 153, endPoint x: 30, endPoint y: 145, distance: 166.8
click at [30, 145] on ul at bounding box center [143, 117] width 287 height 170
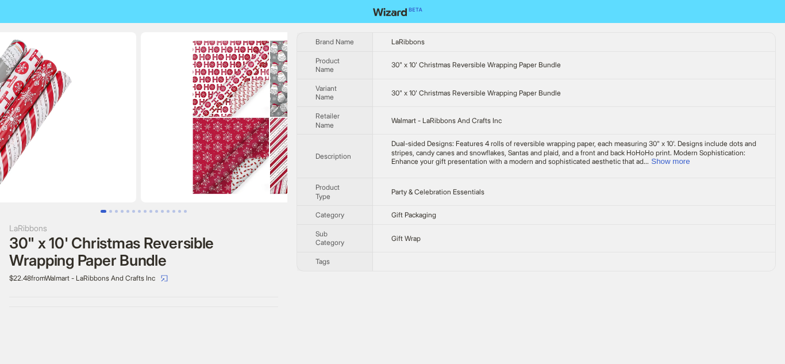
drag, startPoint x: 223, startPoint y: 172, endPoint x: 132, endPoint y: 174, distance: 90.8
click at [132, 174] on img at bounding box center [7, 117] width 257 height 170
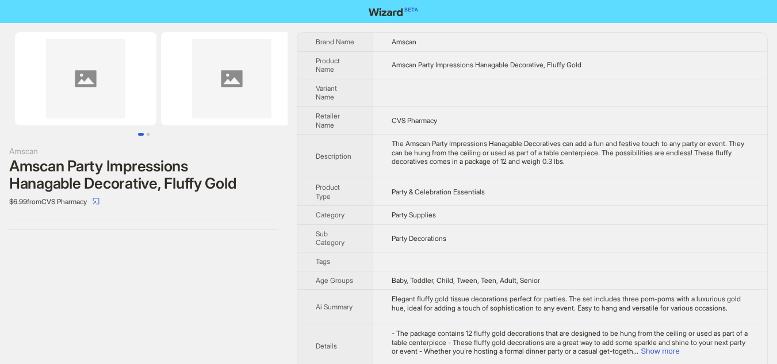
scroll to position [0, 30]
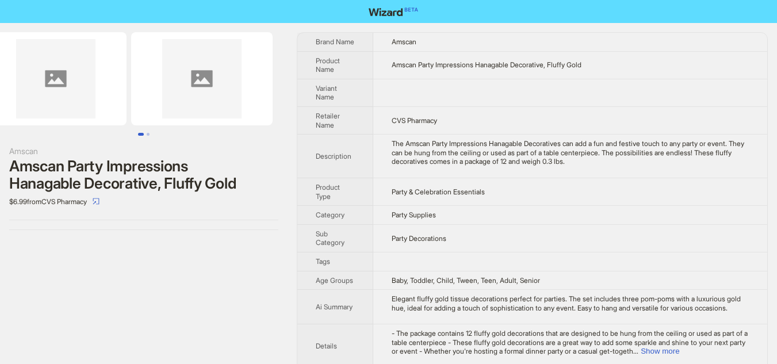
drag, startPoint x: 239, startPoint y: 111, endPoint x: 98, endPoint y: 116, distance: 141.5
click at [101, 116] on ul at bounding box center [143, 78] width 287 height 93
click at [81, 102] on img at bounding box center [55, 78] width 141 height 93
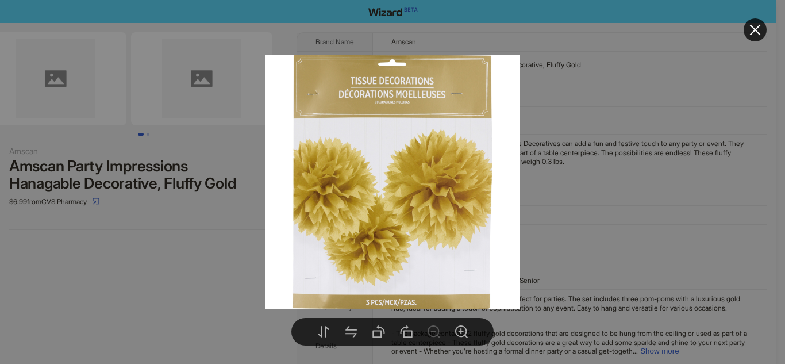
click at [203, 228] on div at bounding box center [392, 182] width 785 height 364
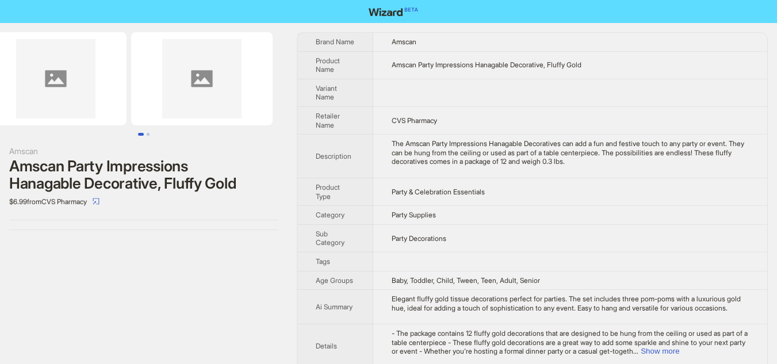
click at [222, 92] on img at bounding box center [201, 78] width 141 height 93
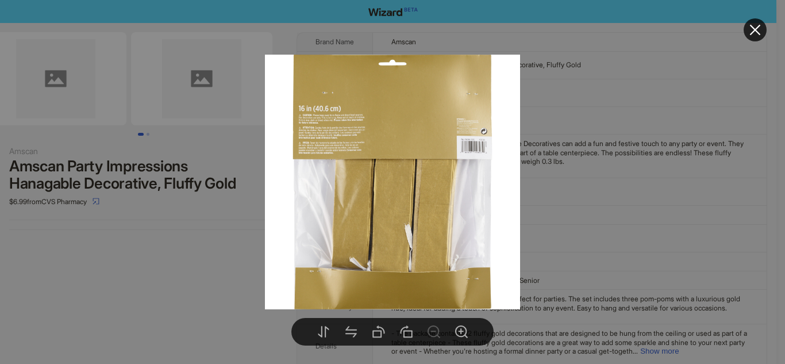
click at [218, 244] on div at bounding box center [392, 182] width 785 height 364
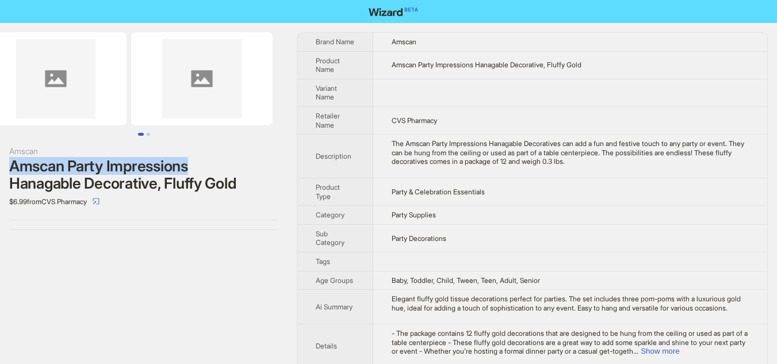
drag, startPoint x: 12, startPoint y: 172, endPoint x: 198, endPoint y: 167, distance: 185.7
click at [198, 167] on div "Amscan Party Impressions Hanagable Decorative, Fluffy Gold" at bounding box center [143, 174] width 269 height 34
click at [13, 170] on div "Amscan Party Impressions Hanagable Decorative, Fluffy Gold" at bounding box center [143, 174] width 269 height 34
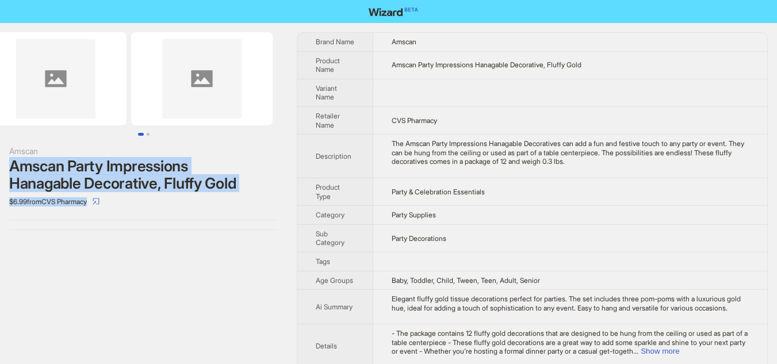
drag, startPoint x: 10, startPoint y: 170, endPoint x: 161, endPoint y: 193, distance: 152.3
click at [161, 193] on div "Amscan Amscan Party Impressions Hanagable Decorative, Fluffy Gold $6.99 from CV…" at bounding box center [143, 178] width 269 height 66
click at [162, 193] on div "$6.99 from CVS Pharmacy" at bounding box center [143, 201] width 269 height 18
click at [166, 201] on div "$6.99 from CVS Pharmacy" at bounding box center [143, 201] width 269 height 18
copy div "Amscan Party Impressions Hanagable Decorative, Fluffy Gold $6.99 from CVS Pharm…"
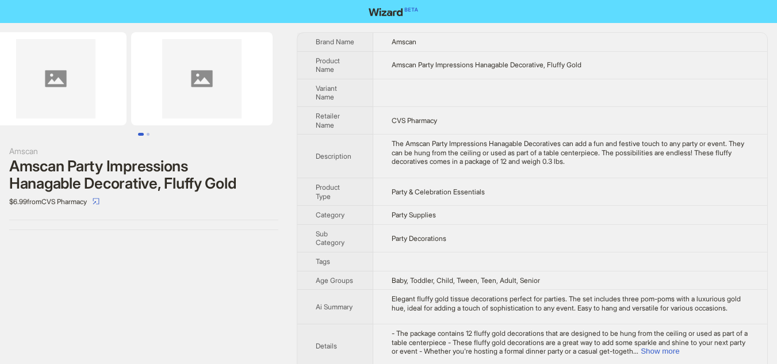
click at [263, 141] on div "Amscan Amscan Party Impressions Hanagable Decorative, Fluffy Gold $6.99 from CV…" at bounding box center [143, 131] width 287 height 216
click at [212, 93] on img at bounding box center [201, 78] width 141 height 93
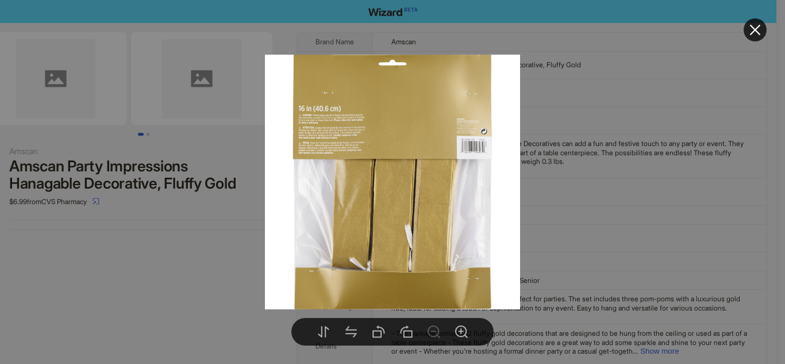
click at [194, 144] on div at bounding box center [392, 182] width 785 height 364
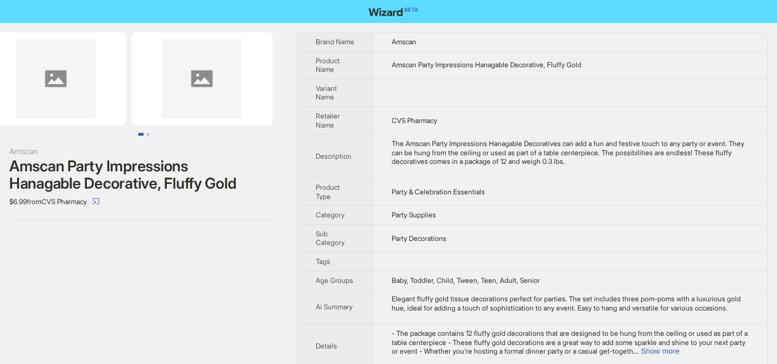
click at [53, 112] on img at bounding box center [55, 78] width 141 height 93
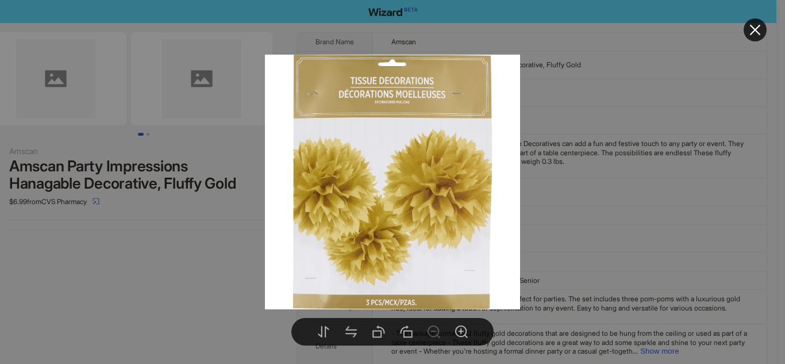
click at [206, 148] on div at bounding box center [392, 182] width 785 height 364
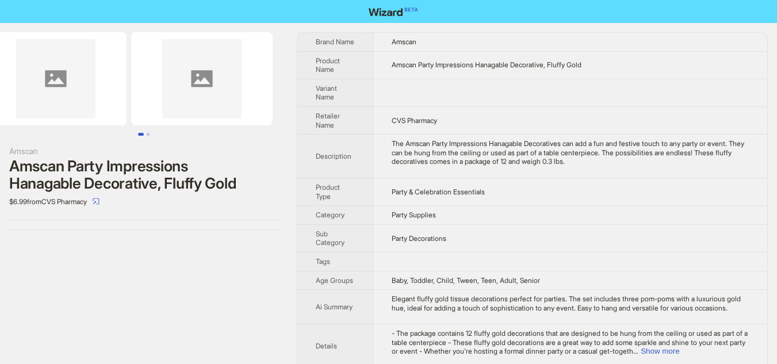
click at [105, 74] on img at bounding box center [55, 78] width 141 height 93
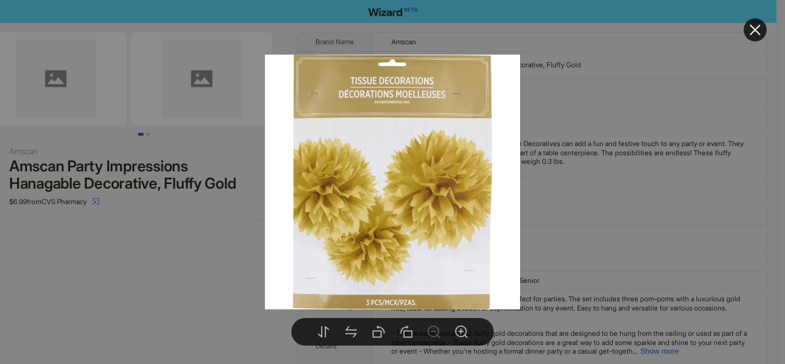
click at [231, 286] on div at bounding box center [392, 182] width 785 height 364
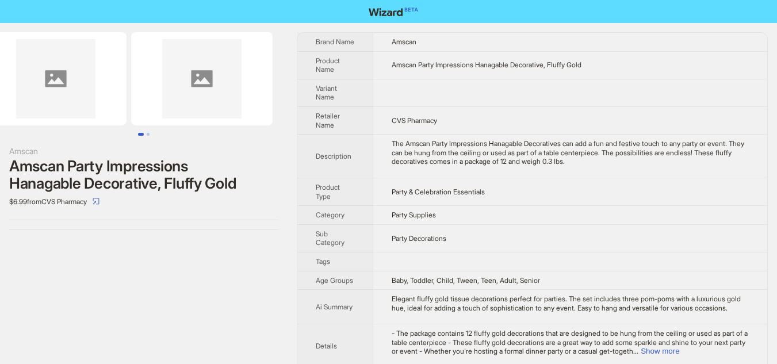
click at [57, 77] on img at bounding box center [55, 78] width 141 height 93
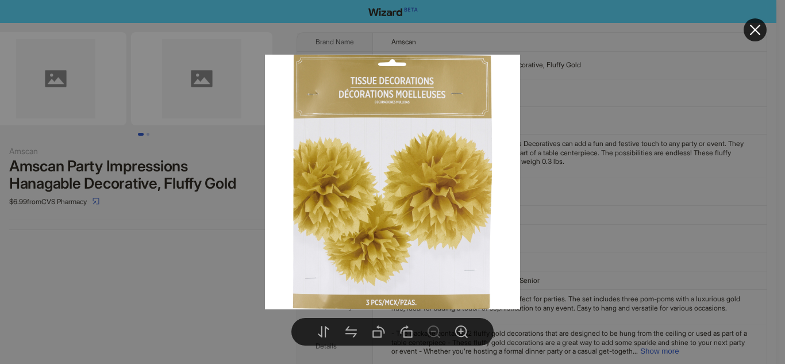
click at [276, 192] on div at bounding box center [392, 182] width 785 height 364
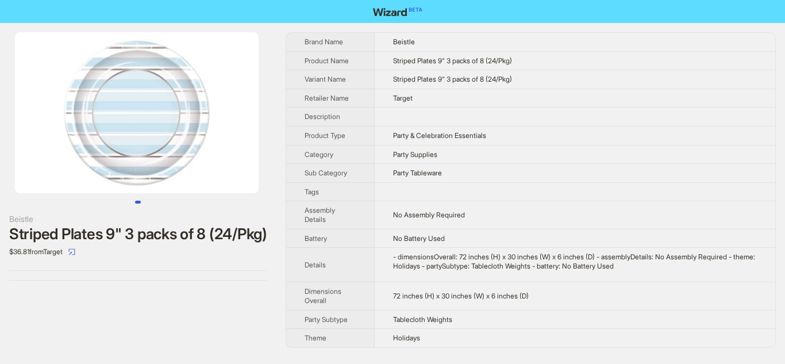
drag, startPoint x: 222, startPoint y: 174, endPoint x: 83, endPoint y: 174, distance: 138.5
click at [84, 174] on img at bounding box center [137, 112] width 244 height 161
click at [187, 111] on img at bounding box center [137, 112] width 244 height 161
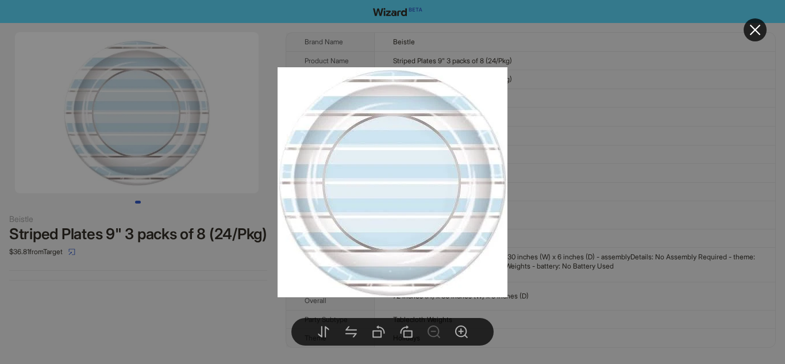
click at [139, 302] on div at bounding box center [392, 182] width 785 height 364
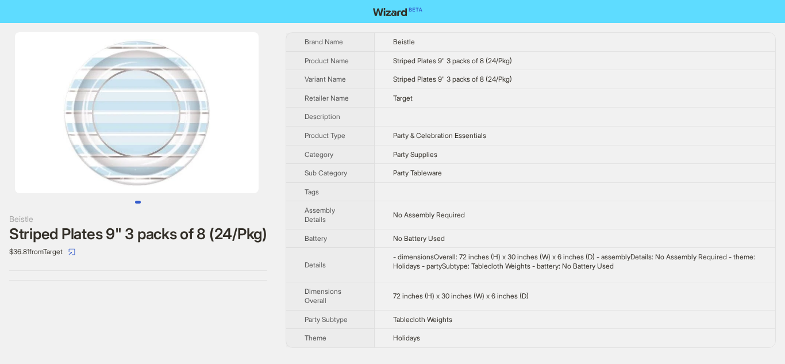
click at [139, 302] on div at bounding box center [392, 182] width 785 height 364
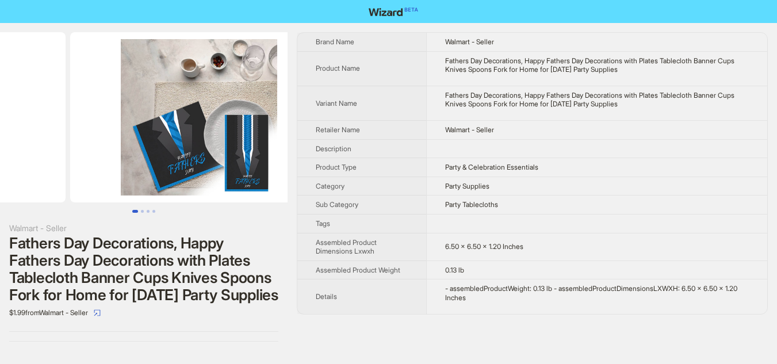
drag, startPoint x: 225, startPoint y: 127, endPoint x: 66, endPoint y: 121, distance: 159.9
click at [67, 122] on ul at bounding box center [143, 117] width 287 height 170
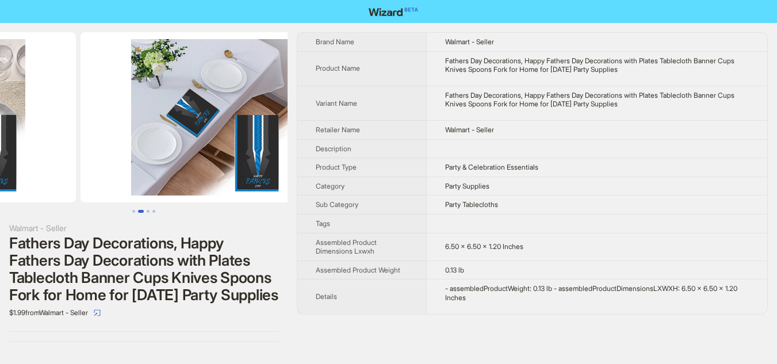
drag, startPoint x: 199, startPoint y: 148, endPoint x: 67, endPoint y: 133, distance: 133.0
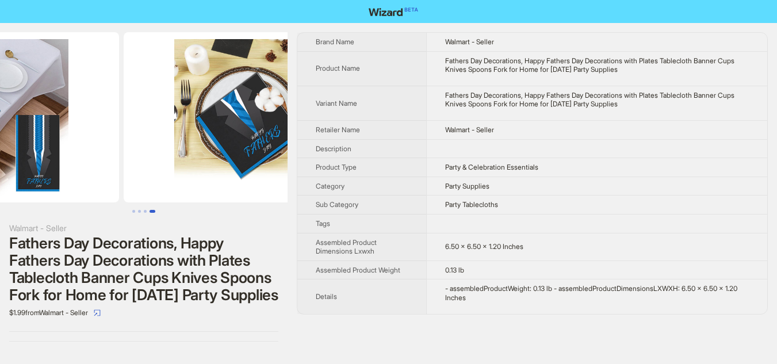
drag, startPoint x: 175, startPoint y: 149, endPoint x: 57, endPoint y: 135, distance: 118.1
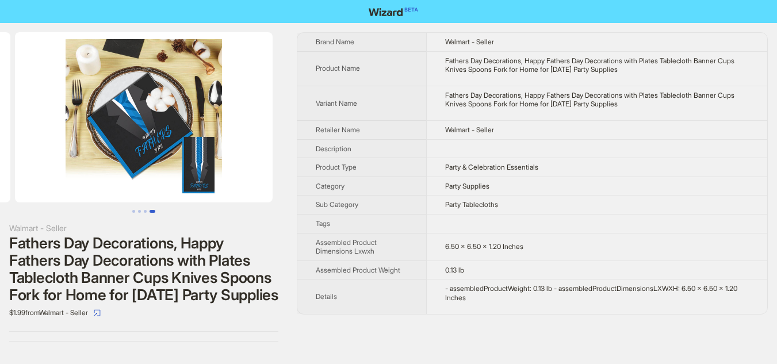
drag, startPoint x: 182, startPoint y: 152, endPoint x: 37, endPoint y: 131, distance: 146.4
click at [37, 131] on img at bounding box center [143, 117] width 257 height 170
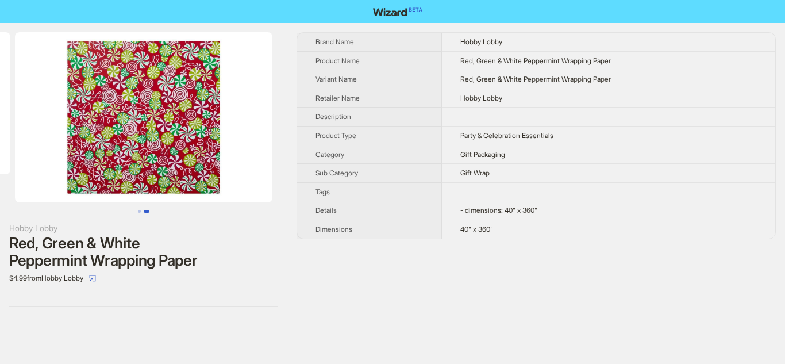
drag, startPoint x: 259, startPoint y: 105, endPoint x: 103, endPoint y: 90, distance: 156.5
click at [103, 90] on img at bounding box center [143, 117] width 257 height 170
drag, startPoint x: 205, startPoint y: 110, endPoint x: 26, endPoint y: 81, distance: 180.5
click at [26, 81] on img at bounding box center [143, 117] width 257 height 170
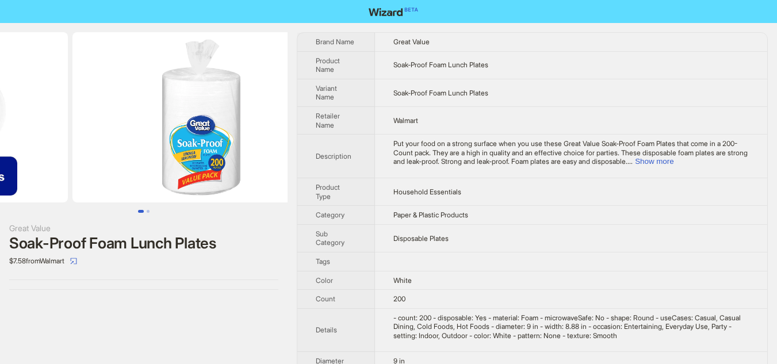
drag, startPoint x: 254, startPoint y: 136, endPoint x: 118, endPoint y: 112, distance: 138.3
click at [118, 112] on ul at bounding box center [143, 117] width 287 height 170
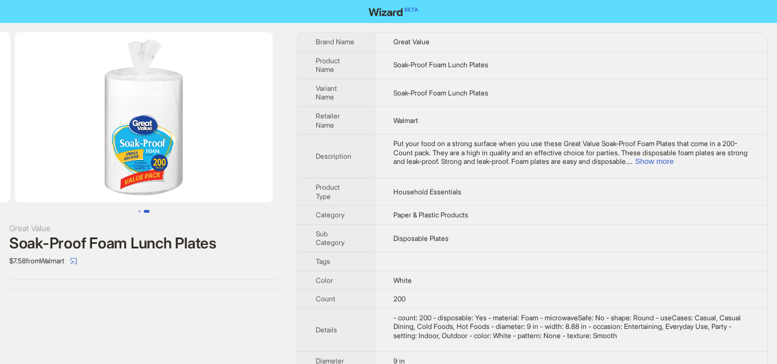
drag, startPoint x: 216, startPoint y: 126, endPoint x: 97, endPoint y: 112, distance: 119.3
click at [97, 112] on img at bounding box center [143, 117] width 257 height 170
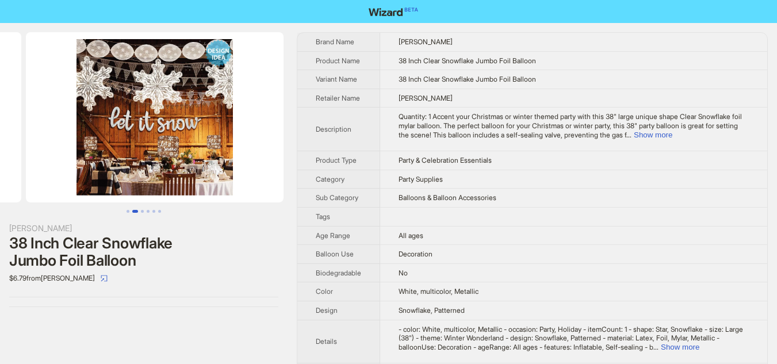
drag, startPoint x: 211, startPoint y: 150, endPoint x: 44, endPoint y: 128, distance: 168.8
click at [44, 128] on ul at bounding box center [143, 117] width 287 height 170
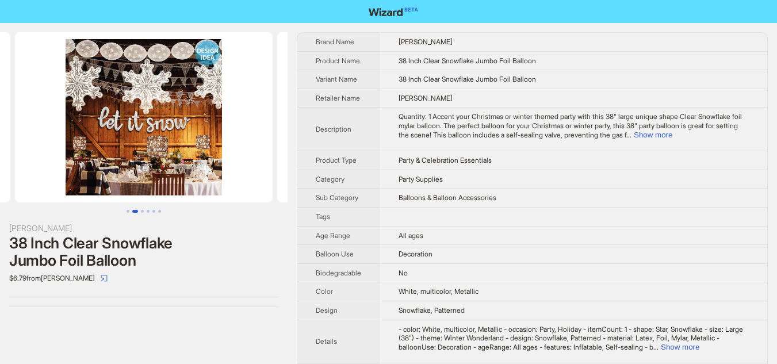
click at [44, 128] on img at bounding box center [143, 117] width 257 height 170
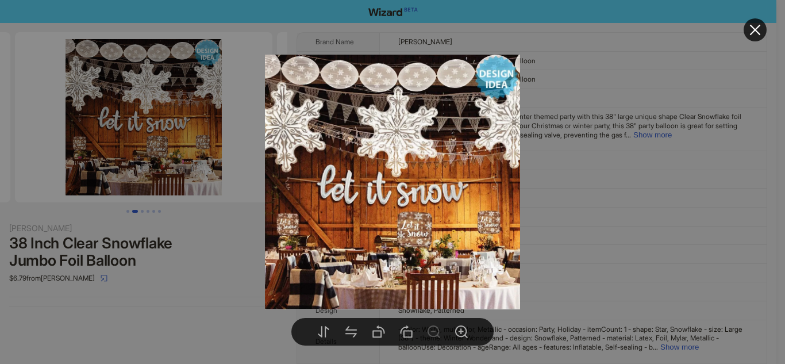
click at [120, 126] on div at bounding box center [392, 182] width 785 height 364
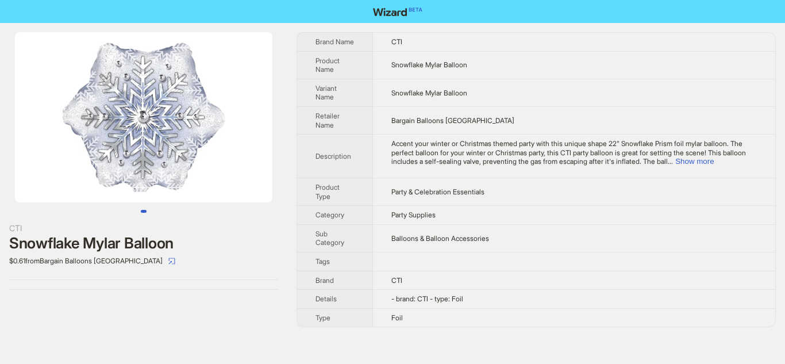
drag, startPoint x: 258, startPoint y: 105, endPoint x: 78, endPoint y: 98, distance: 180.0
click at [78, 98] on img at bounding box center [143, 117] width 257 height 170
drag, startPoint x: 181, startPoint y: 119, endPoint x: 15, endPoint y: 108, distance: 166.5
click at [15, 108] on img at bounding box center [143, 117] width 257 height 170
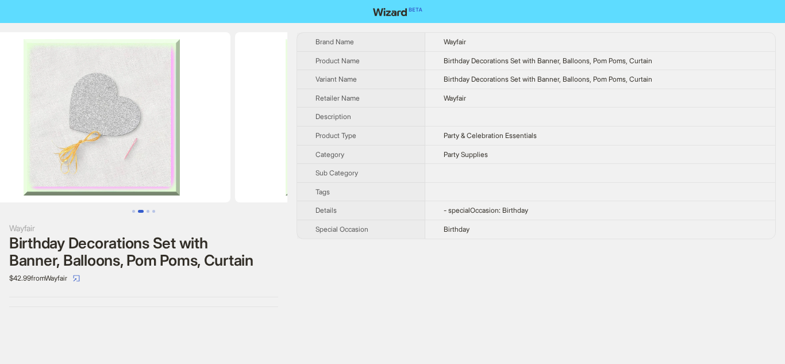
drag, startPoint x: 214, startPoint y: 122, endPoint x: 0, endPoint y: 116, distance: 213.9
click at [0, 116] on ul at bounding box center [143, 117] width 287 height 170
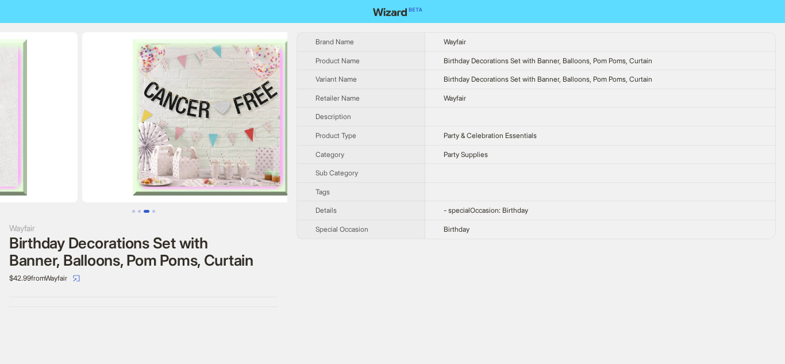
drag, startPoint x: 198, startPoint y: 128, endPoint x: 68, endPoint y: 122, distance: 130.0
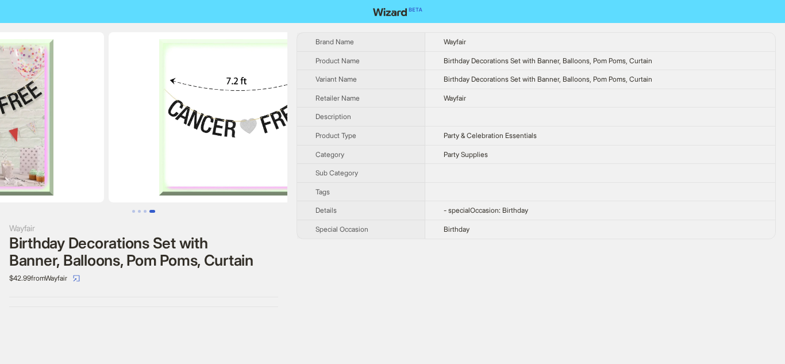
drag, startPoint x: 186, startPoint y: 138, endPoint x: 70, endPoint y: 128, distance: 117.1
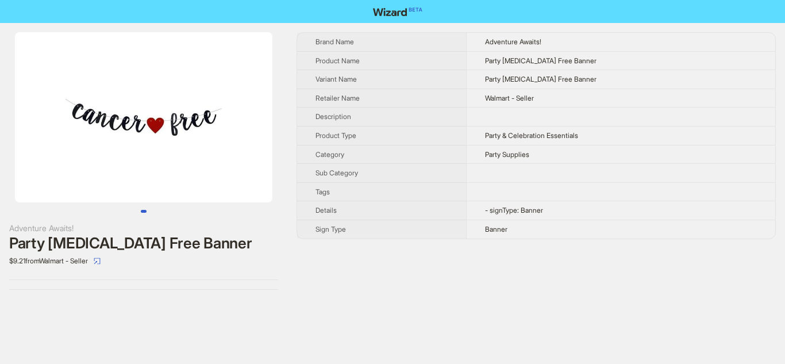
drag, startPoint x: 190, startPoint y: 168, endPoint x: 66, endPoint y: 162, distance: 124.3
click at [66, 162] on img at bounding box center [143, 117] width 257 height 170
drag, startPoint x: 179, startPoint y: 168, endPoint x: 52, endPoint y: 163, distance: 127.1
click at [52, 163] on img at bounding box center [143, 117] width 257 height 170
drag, startPoint x: 55, startPoint y: 160, endPoint x: 122, endPoint y: 160, distance: 67.2
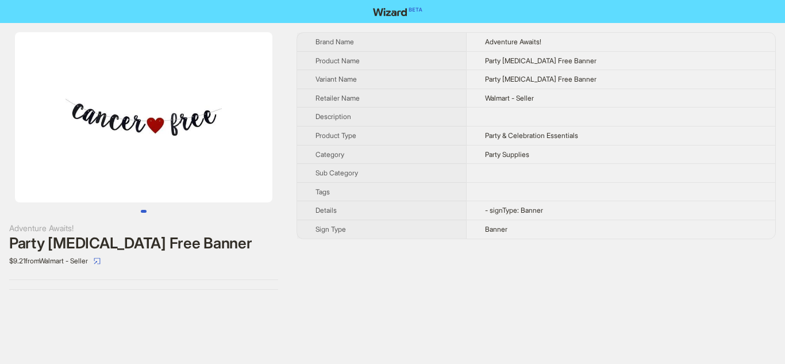
click at [122, 160] on img at bounding box center [143, 117] width 257 height 170
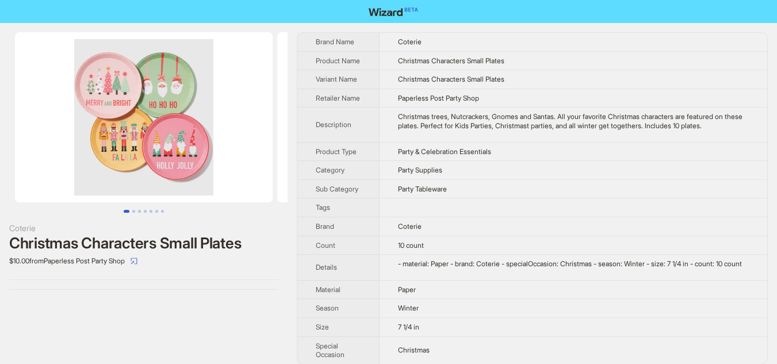
scroll to position [18, 0]
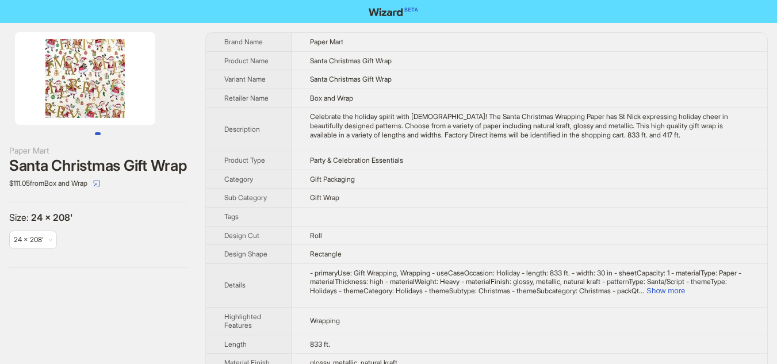
click at [96, 101] on img at bounding box center [85, 78] width 140 height 93
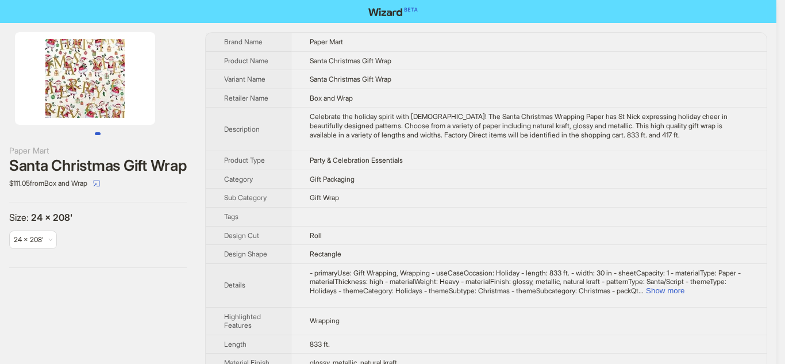
drag, startPoint x: 96, startPoint y: 101, endPoint x: 51, endPoint y: 100, distance: 45.4
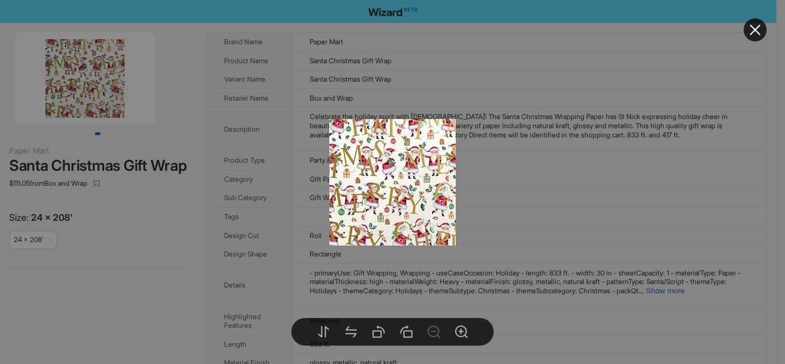
click at [47, 100] on div at bounding box center [392, 182] width 785 height 364
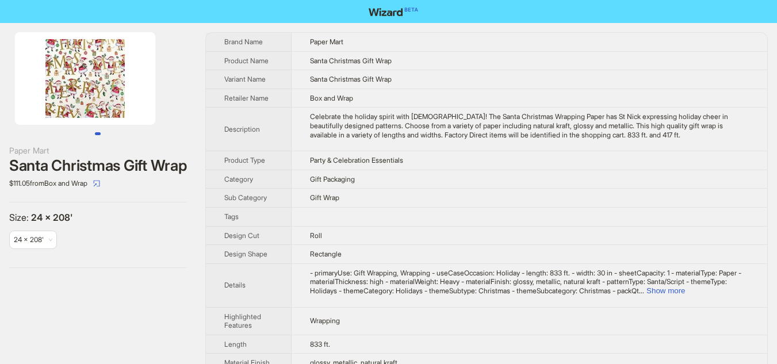
click at [65, 90] on img at bounding box center [85, 78] width 140 height 93
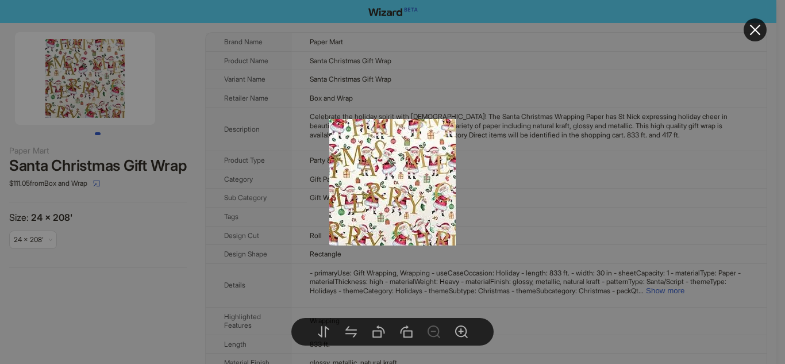
click at [267, 162] on div at bounding box center [392, 182] width 785 height 364
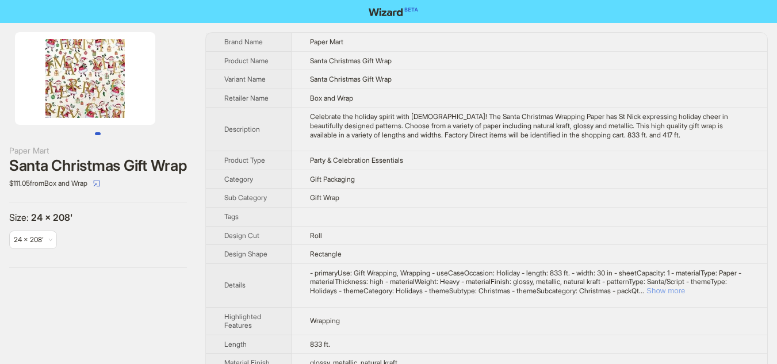
click at [685, 289] on button "Show more" at bounding box center [665, 290] width 39 height 9
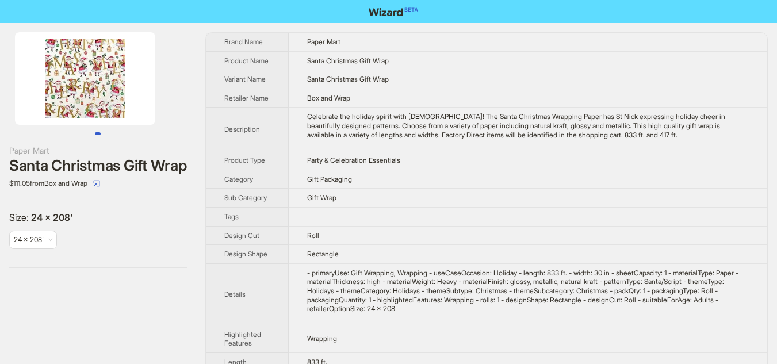
click at [101, 79] on img at bounding box center [85, 78] width 140 height 93
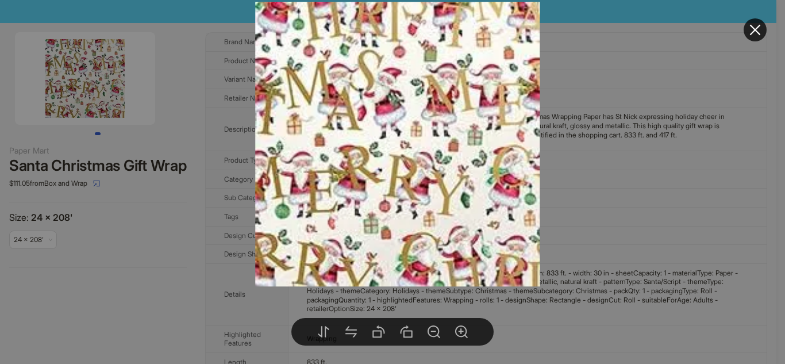
click at [624, 214] on div at bounding box center [392, 182] width 785 height 364
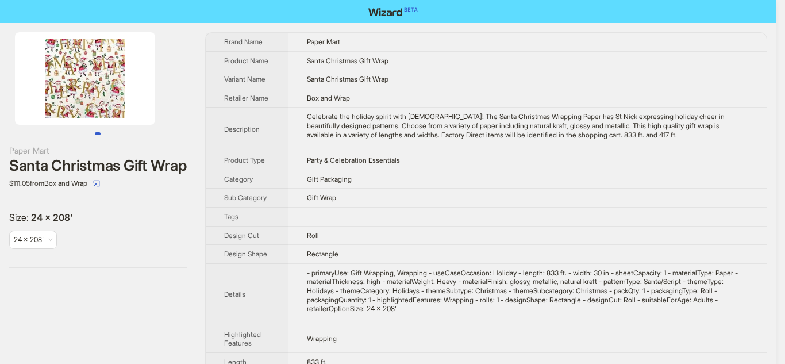
click at [624, 214] on div at bounding box center [392, 182] width 785 height 364
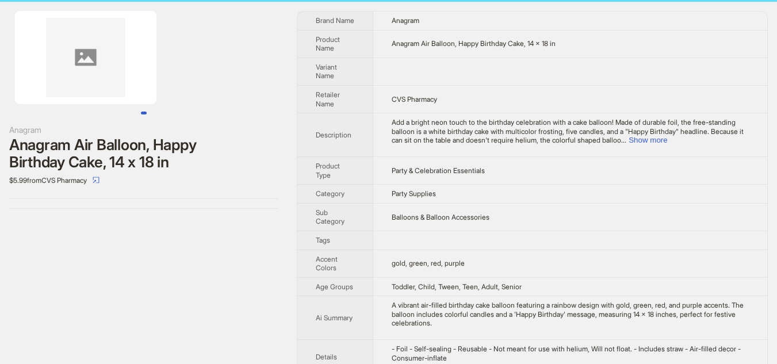
scroll to position [15, 0]
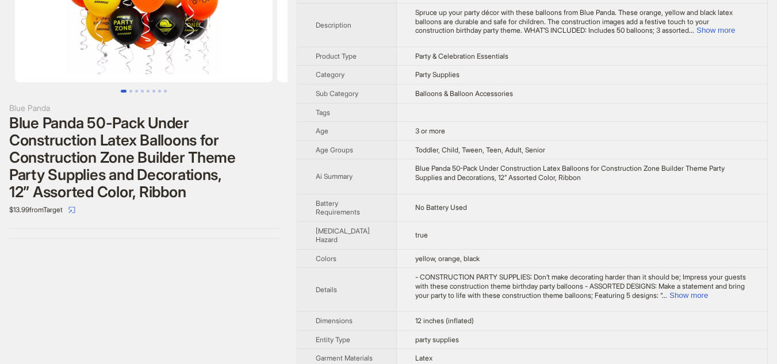
scroll to position [115, 0]
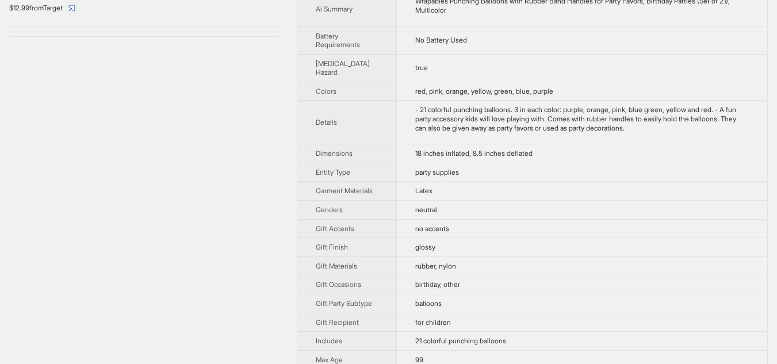
scroll to position [345, 0]
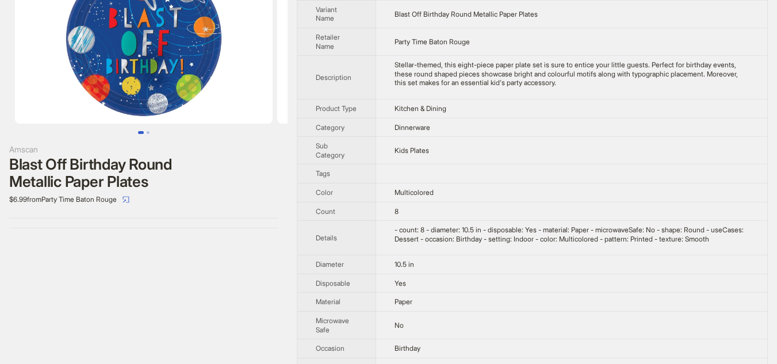
scroll to position [21, 0]
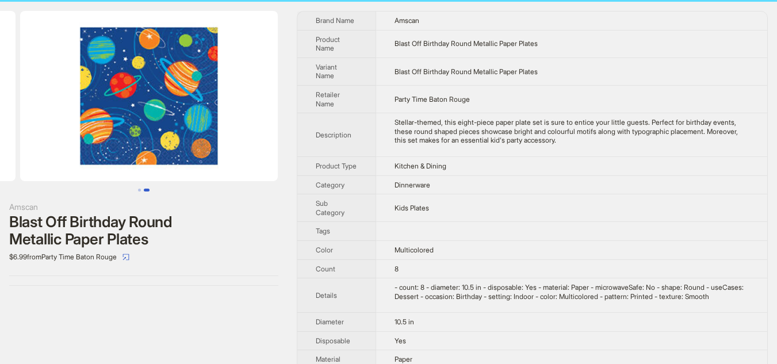
drag, startPoint x: 268, startPoint y: 148, endPoint x: 93, endPoint y: 148, distance: 175.3
click at [94, 148] on ul at bounding box center [143, 96] width 287 height 170
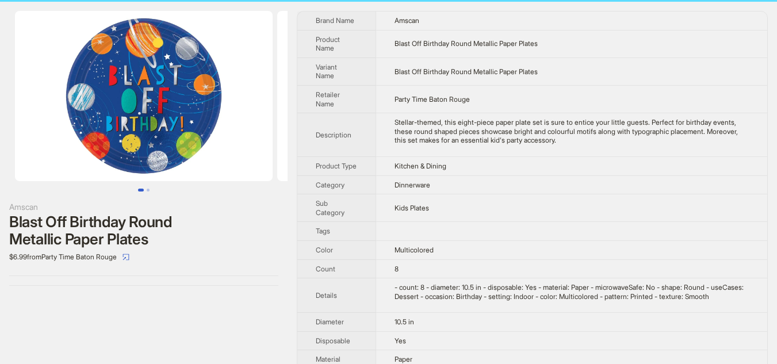
drag, startPoint x: 152, startPoint y: 144, endPoint x: 375, endPoint y: 152, distance: 222.6
click at [375, 152] on div "Amscan Blast Off Birthday Round Metallic Paper Plates $6.99 from Party Time Bat…" at bounding box center [388, 260] width 777 height 517
click at [225, 112] on img at bounding box center [143, 96] width 257 height 170
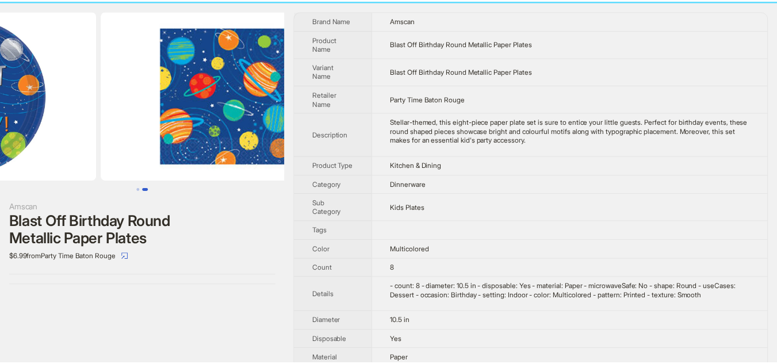
scroll to position [0, 262]
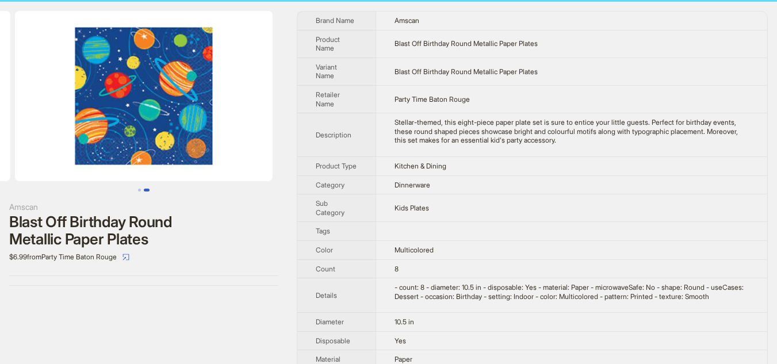
click at [141, 109] on body "Amscan Blast Off Birthday Round Metallic Paper Plates $6.99 from Party Time Bat…" at bounding box center [388, 249] width 777 height 540
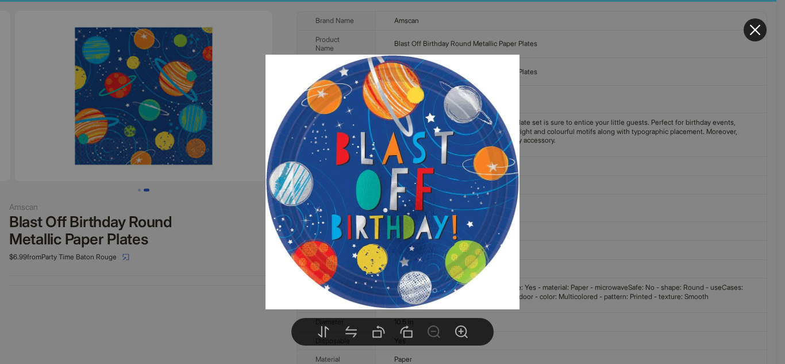
click at [141, 109] on div at bounding box center [392, 182] width 785 height 364
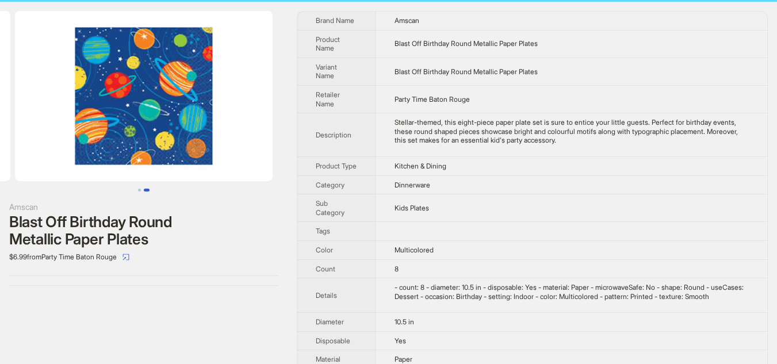
click at [141, 109] on img at bounding box center [143, 96] width 257 height 170
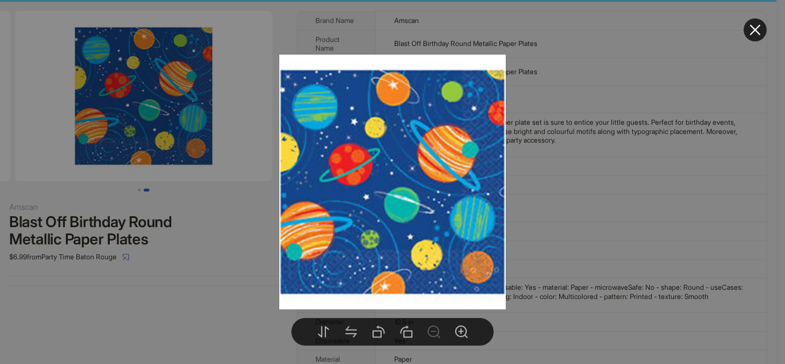
click at [141, 109] on div at bounding box center [392, 182] width 785 height 364
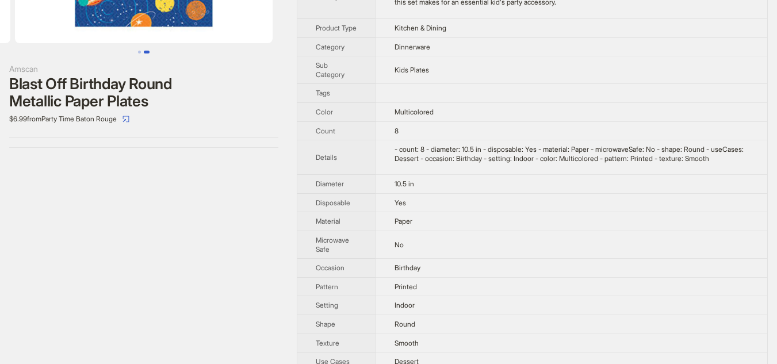
scroll to position [194, 0]
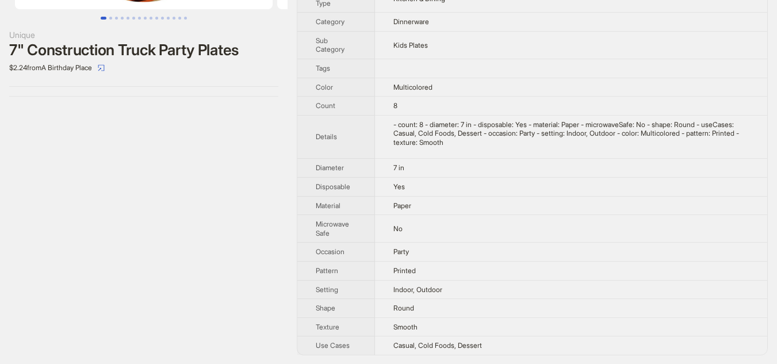
scroll to position [194, 0]
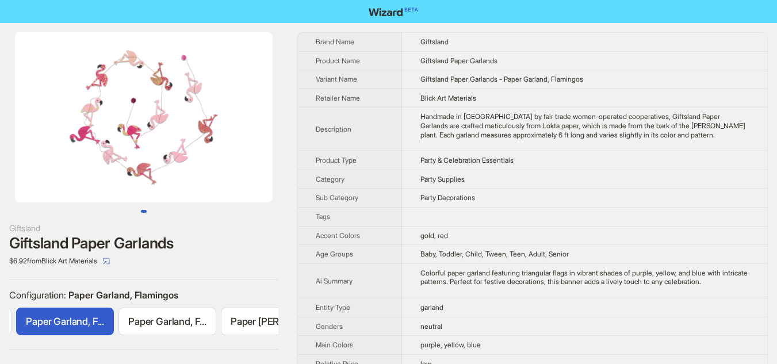
scroll to position [0, 307]
click at [225, 263] on div "$6.92 from Blick Art Materials" at bounding box center [143, 261] width 269 height 18
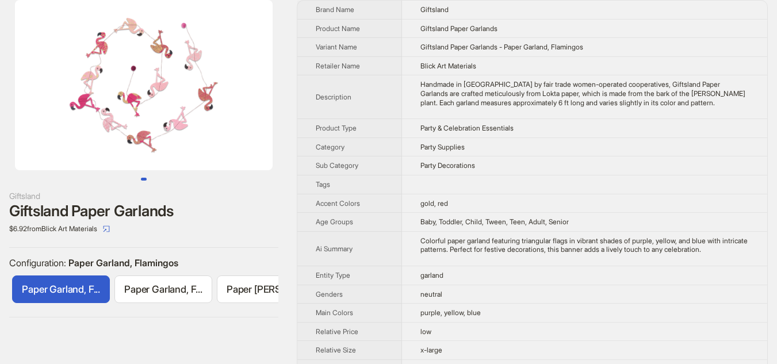
scroll to position [0, 0]
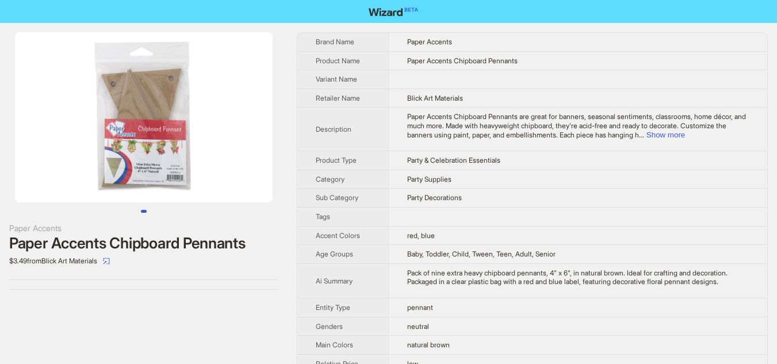
drag, startPoint x: 220, startPoint y: 110, endPoint x: 134, endPoint y: 111, distance: 85.1
click at [134, 111] on img at bounding box center [143, 117] width 257 height 170
click at [191, 111] on img at bounding box center [143, 117] width 257 height 170
click at [163, 140] on img at bounding box center [143, 117] width 257 height 170
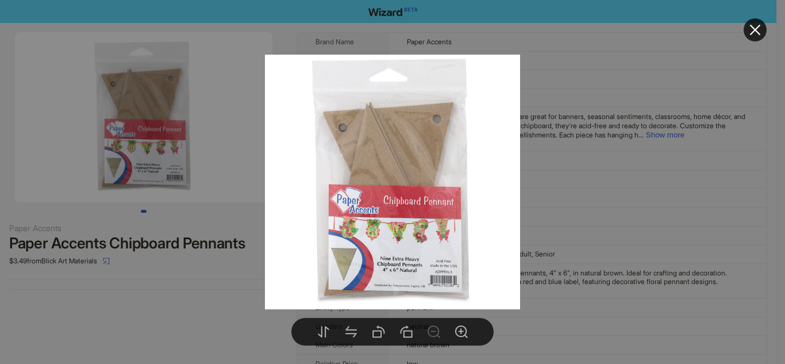
click at [163, 140] on div at bounding box center [392, 182] width 785 height 364
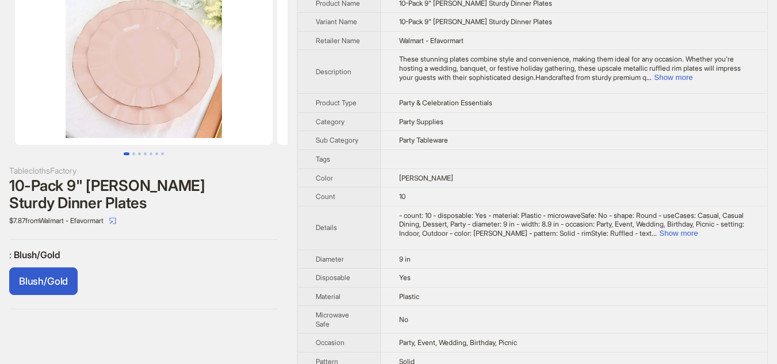
scroll to position [115, 0]
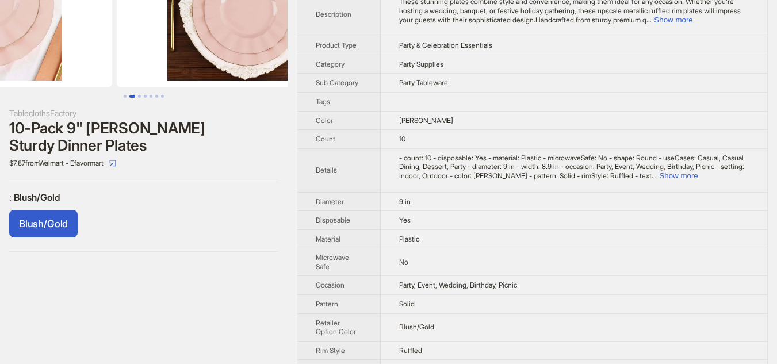
drag, startPoint x: 164, startPoint y: 70, endPoint x: 66, endPoint y: 67, distance: 98.9
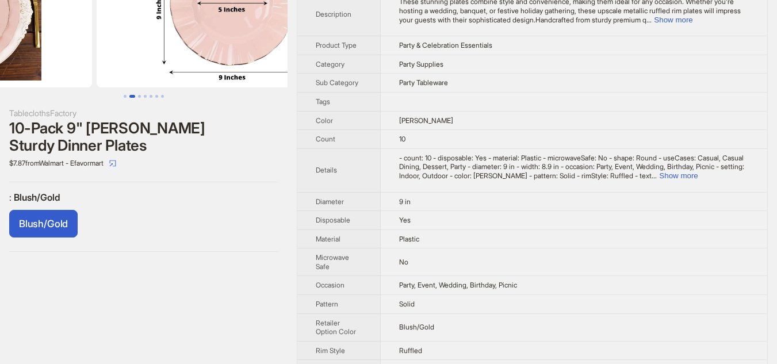
drag, startPoint x: 176, startPoint y: 66, endPoint x: 53, endPoint y: 57, distance: 123.3
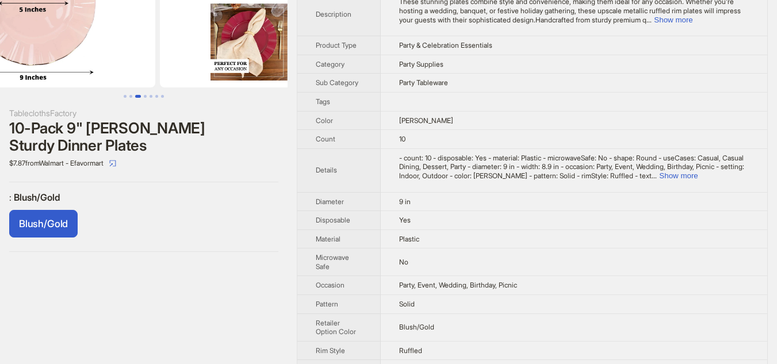
drag, startPoint x: 153, startPoint y: 56, endPoint x: 74, endPoint y: 56, distance: 79.3
click at [74, 56] on img at bounding box center [26, 2] width 257 height 170
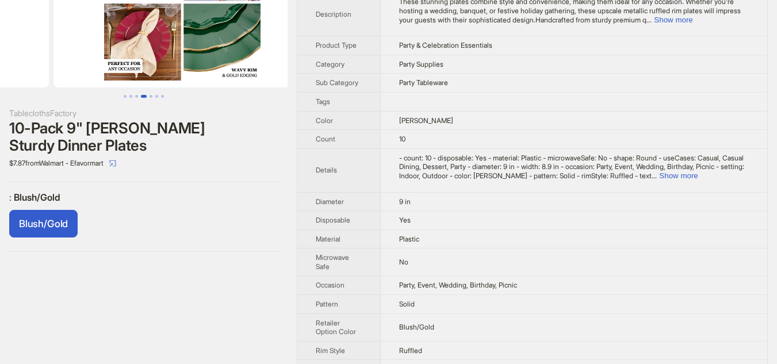
drag, startPoint x: 127, startPoint y: 58, endPoint x: 6, endPoint y: 58, distance: 121.3
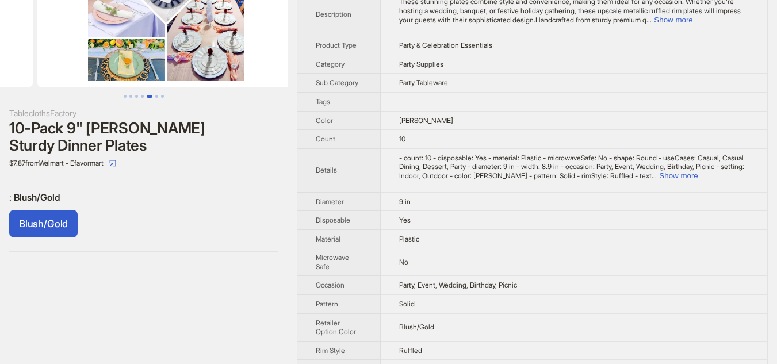
drag, startPoint x: 205, startPoint y: 67, endPoint x: 30, endPoint y: 65, distance: 174.7
click at [49, 68] on ul at bounding box center [143, 2] width 287 height 170
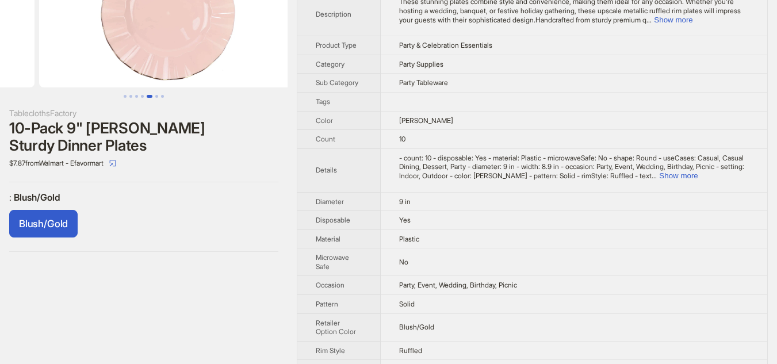
drag, startPoint x: 159, startPoint y: 62, endPoint x: 0, endPoint y: 60, distance: 158.7
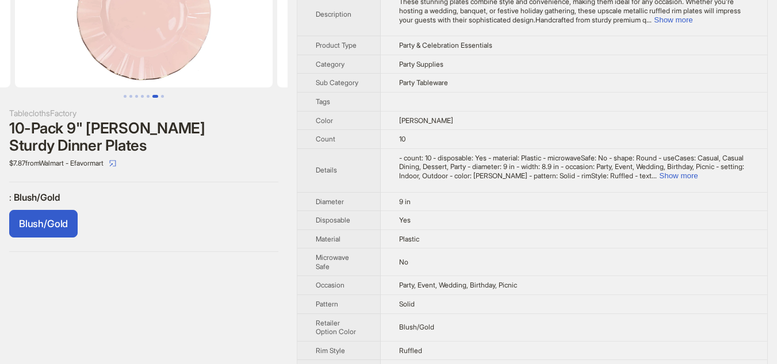
click at [438, 158] on span "- count: 10 - disposable: Yes - material: Plastic - microwaveSafe: No - shape: …" at bounding box center [571, 166] width 345 height 26
click at [458, 158] on span "- count: 10 - disposable: Yes - material: Plastic - microwaveSafe: No - shape: …" at bounding box center [571, 166] width 345 height 26
click at [478, 158] on span "- count: 10 - disposable: Yes - material: Plastic - microwaveSafe: No - shape: …" at bounding box center [571, 166] width 345 height 26
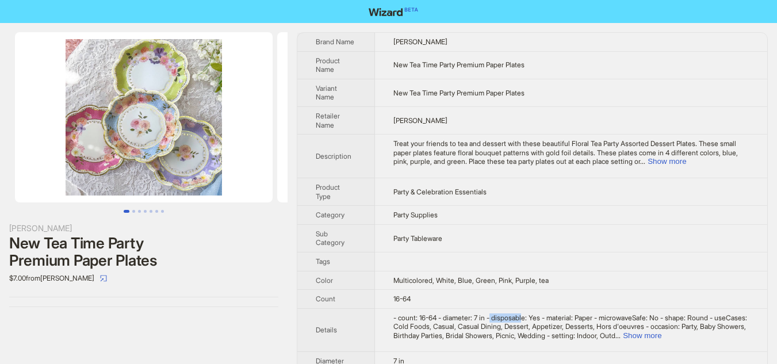
drag, startPoint x: 499, startPoint y: 320, endPoint x: 532, endPoint y: 319, distance: 32.8
click at [532, 319] on span "- count: 16-64 - diameter: 7 in - disposable: Yes - material: Paper - microwave…" at bounding box center [569, 326] width 353 height 26
